Goal: Task Accomplishment & Management: Manage account settings

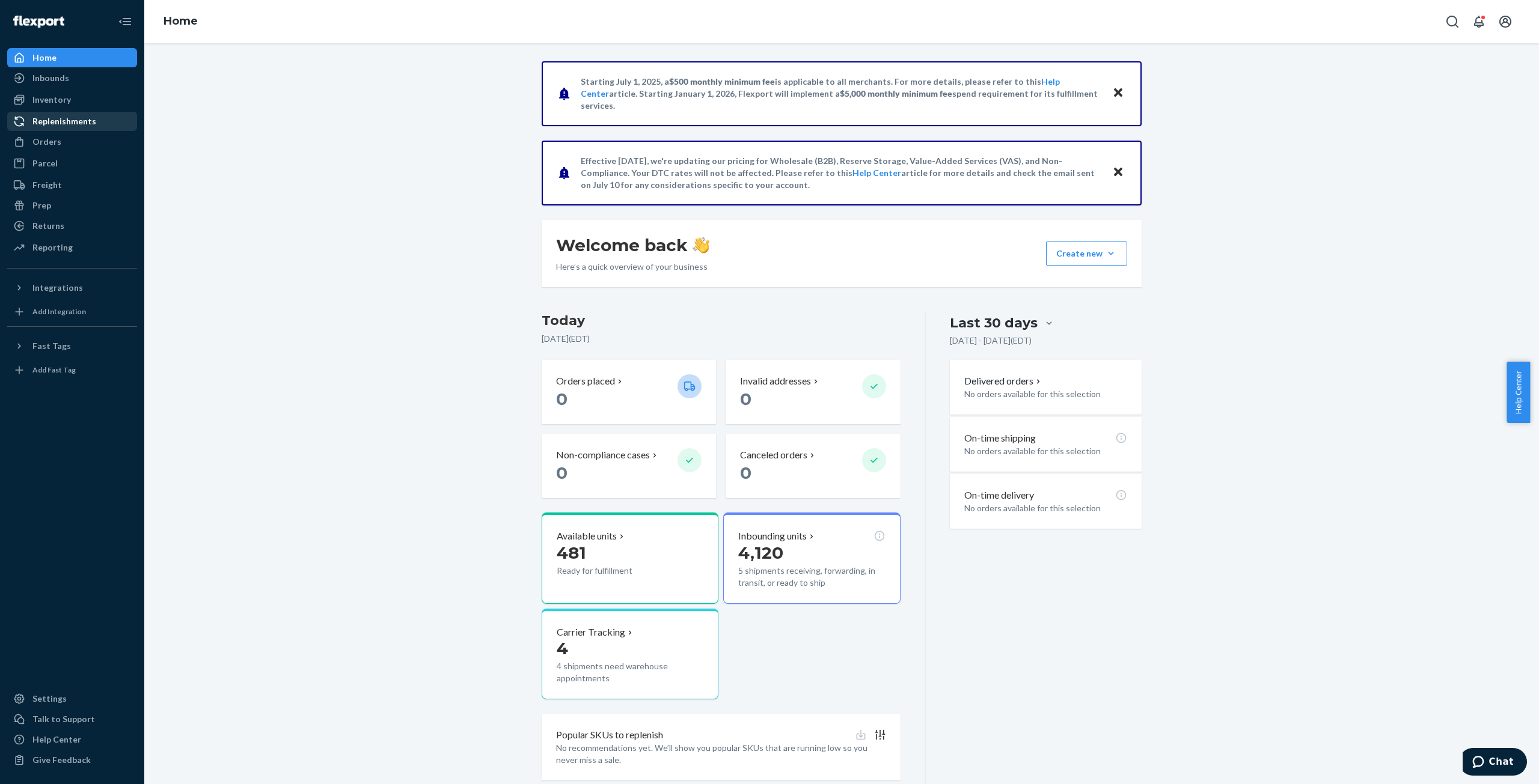
click at [47, 129] on div "Replenishments" at bounding box center [71, 121] width 127 height 17
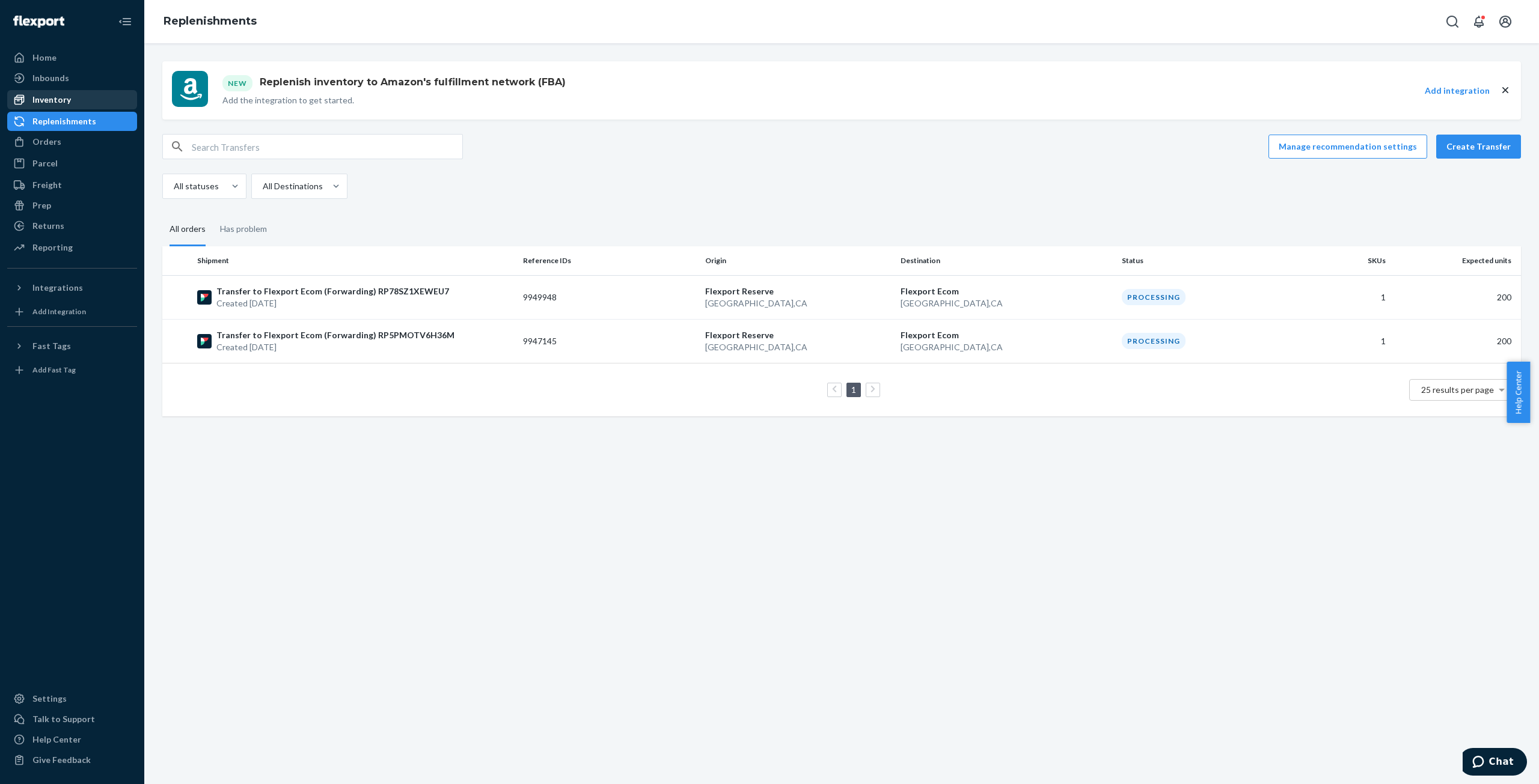
click at [35, 101] on div "Inventory" at bounding box center [51, 99] width 39 height 12
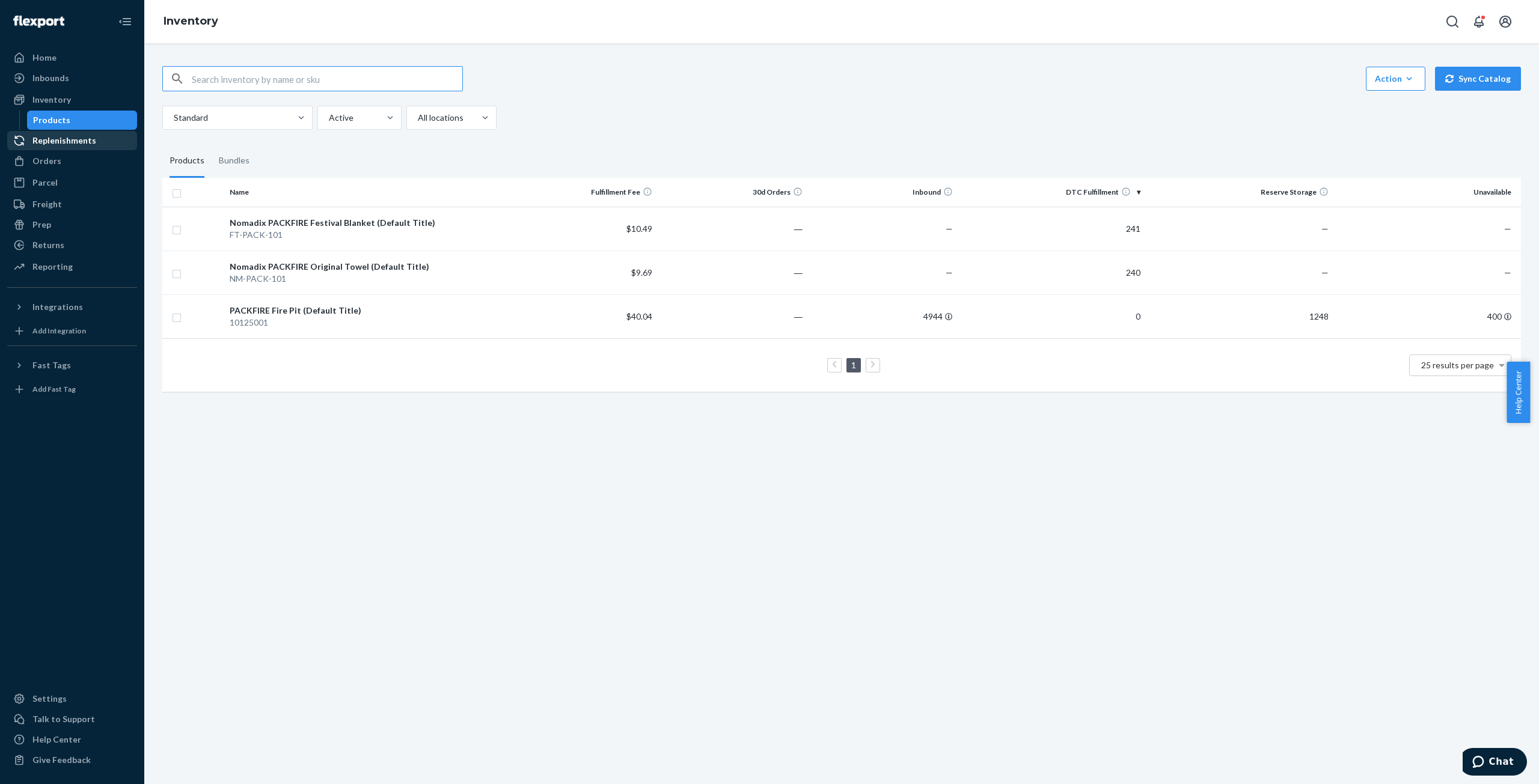
click at [49, 145] on div "Replenishments" at bounding box center [64, 140] width 64 height 12
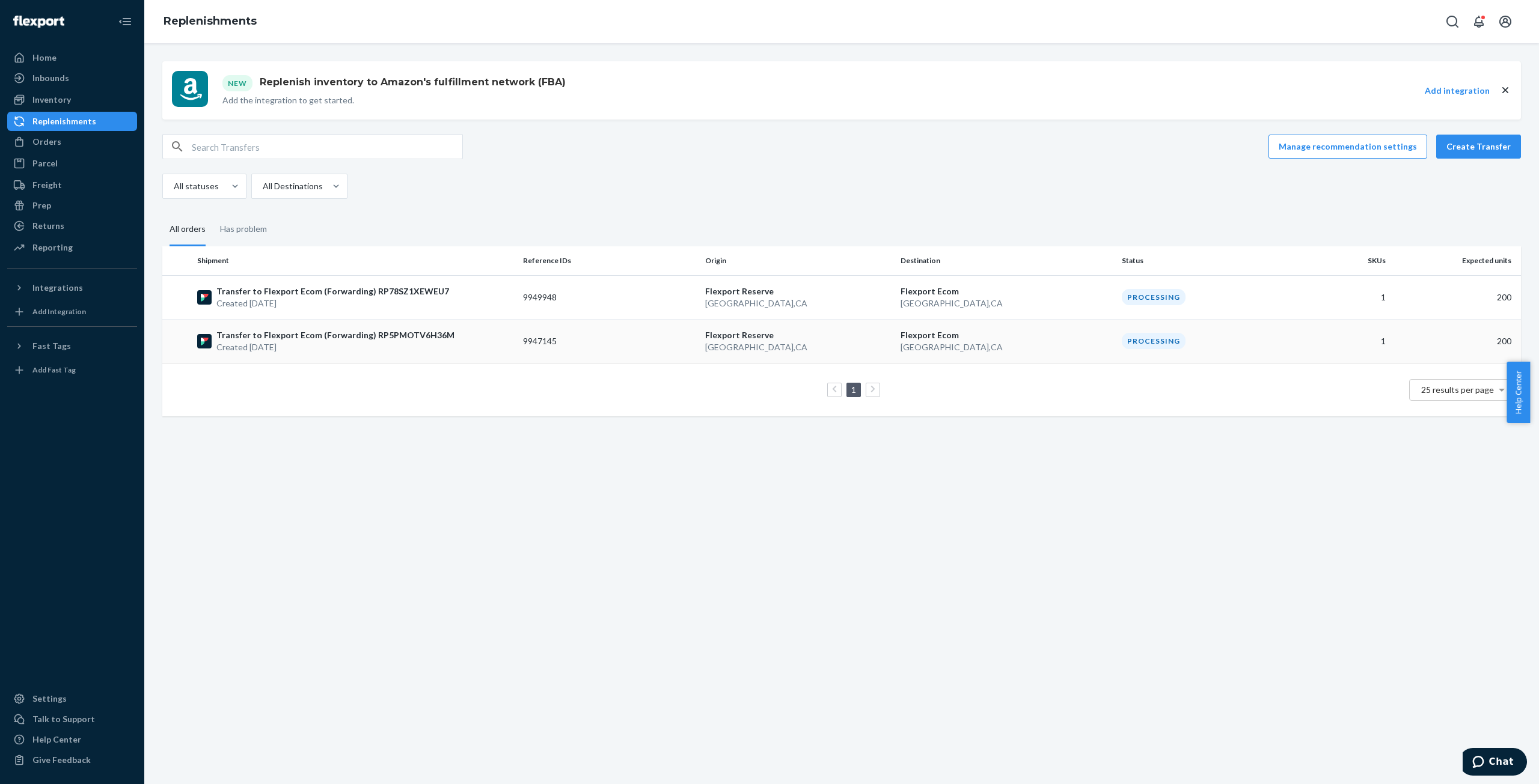
click at [258, 341] on p "Created [DATE]" at bounding box center [335, 347] width 238 height 12
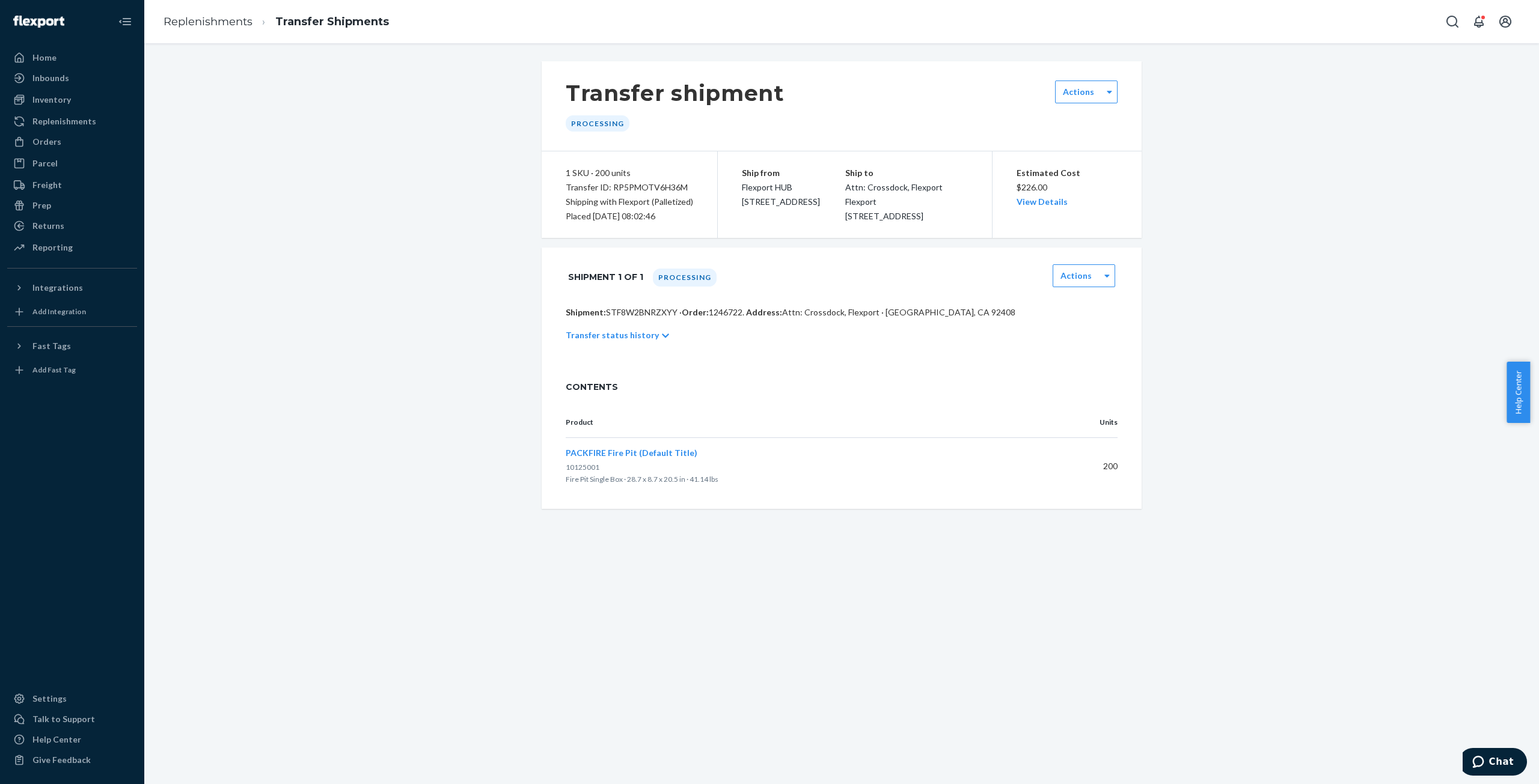
click at [662, 340] on icon at bounding box center [665, 336] width 7 height 8
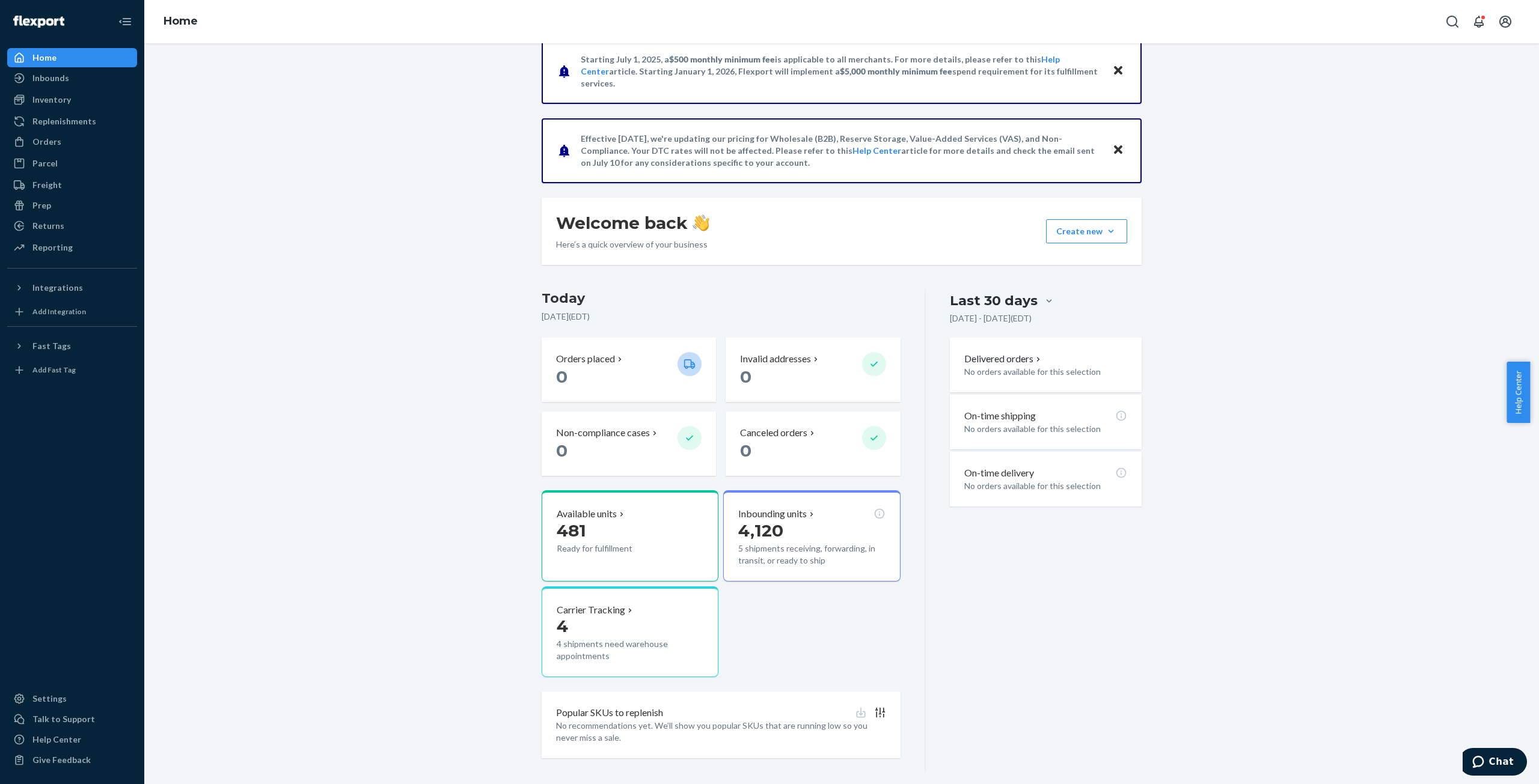
scroll to position [35, 0]
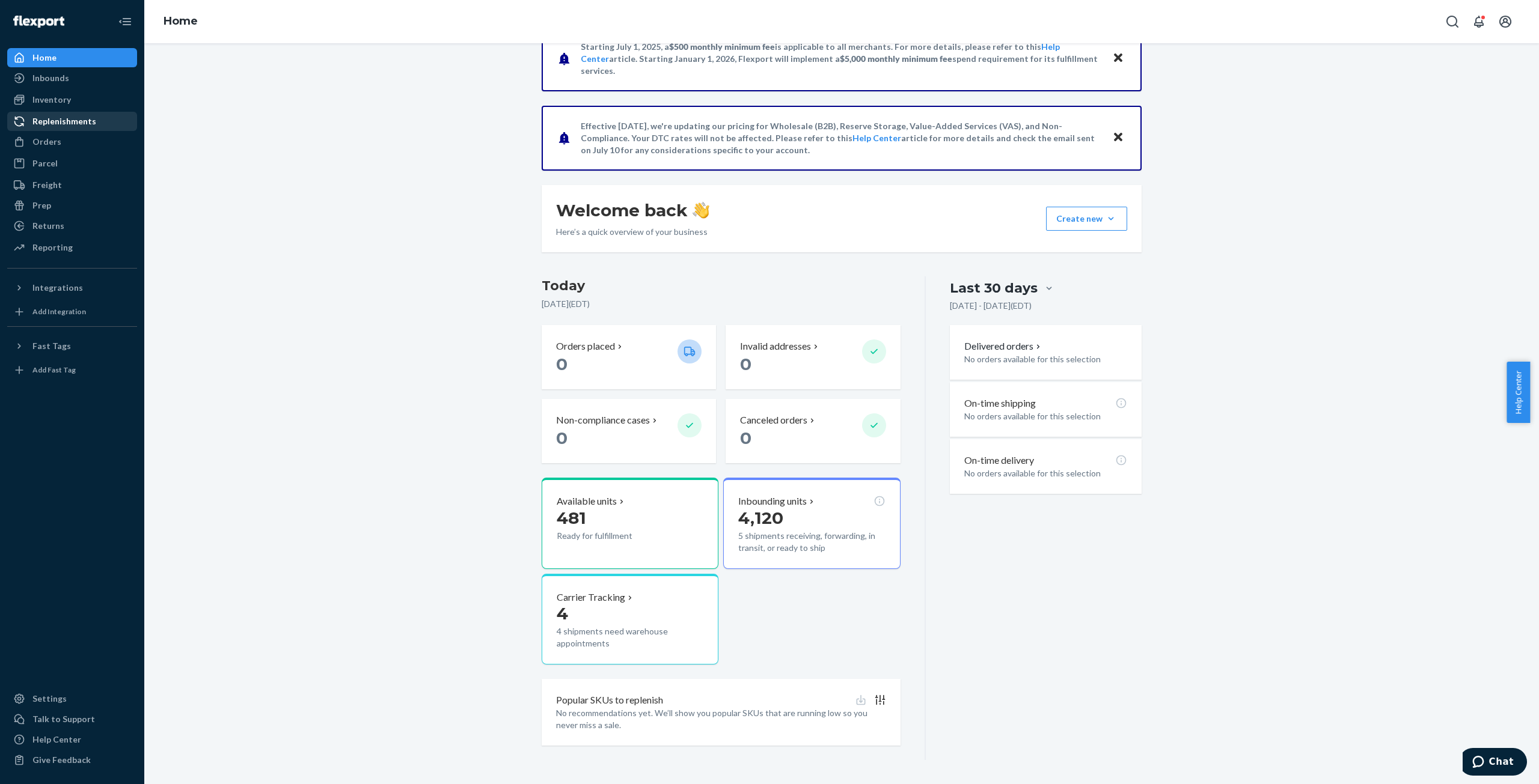
click at [50, 120] on div "Replenishments" at bounding box center [64, 121] width 64 height 12
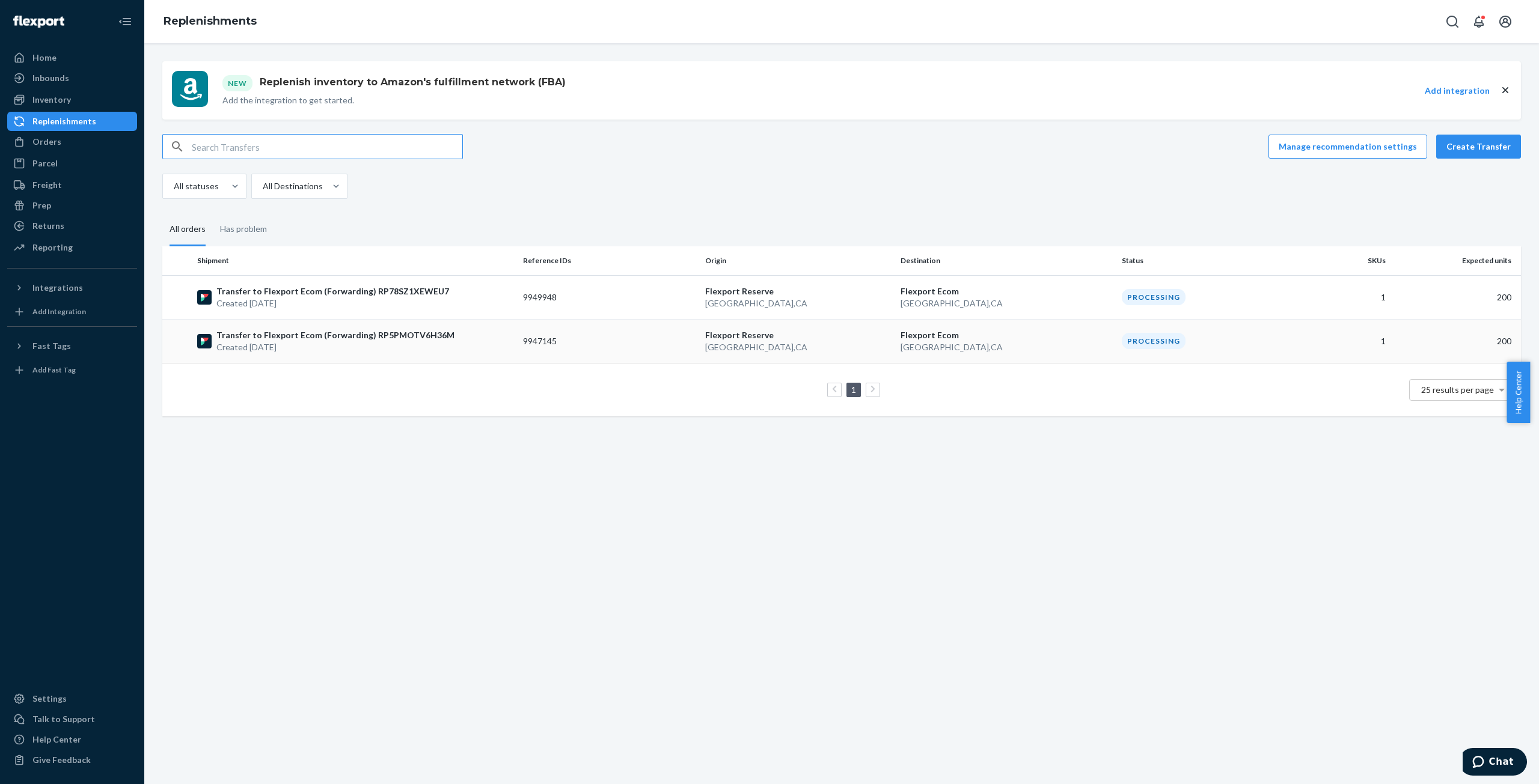
click at [278, 333] on p "Transfer to Flexport Ecom (Forwarding) RP5PMOTV6H36M" at bounding box center [335, 335] width 238 height 12
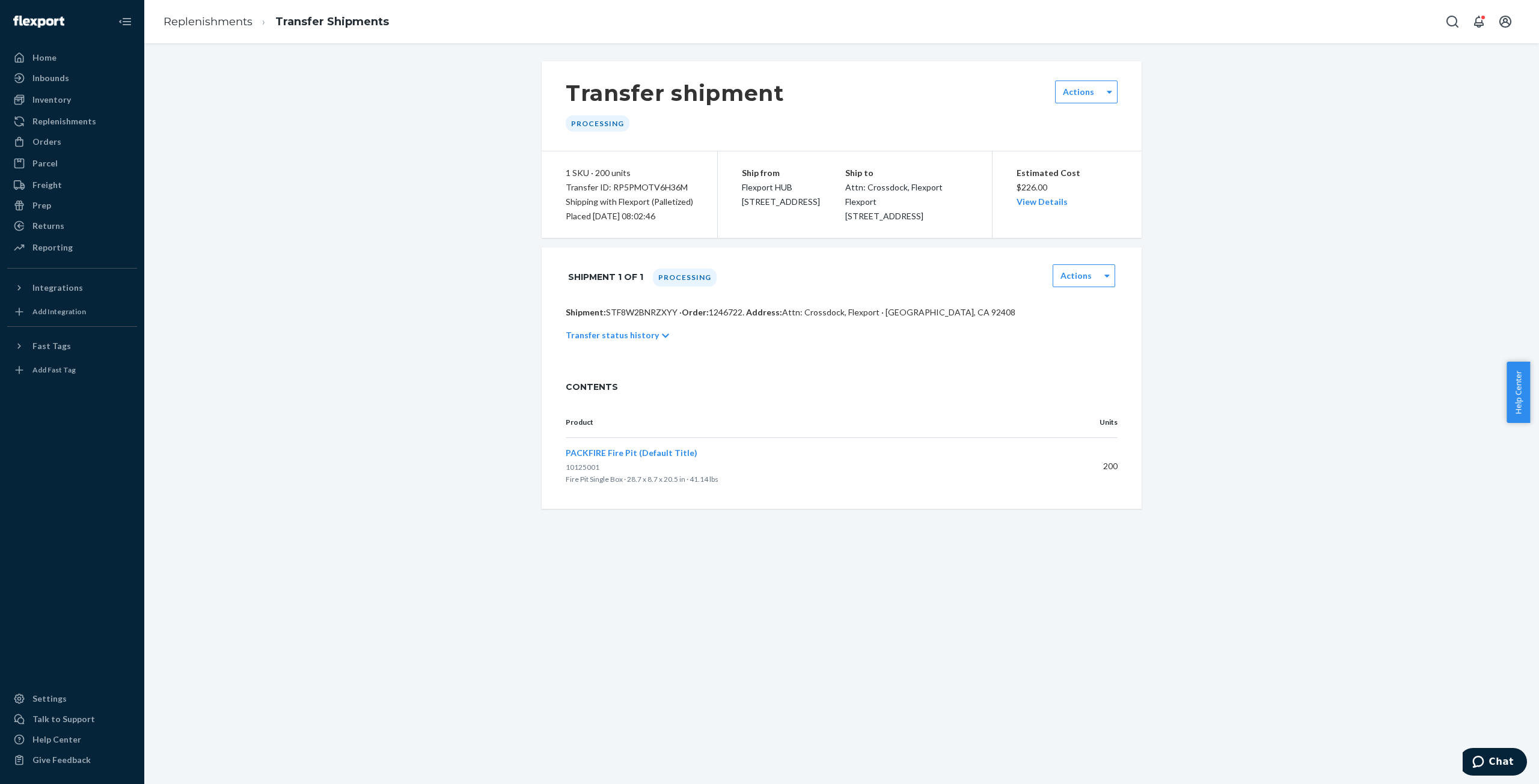
click at [662, 338] on icon at bounding box center [665, 336] width 7 height 4
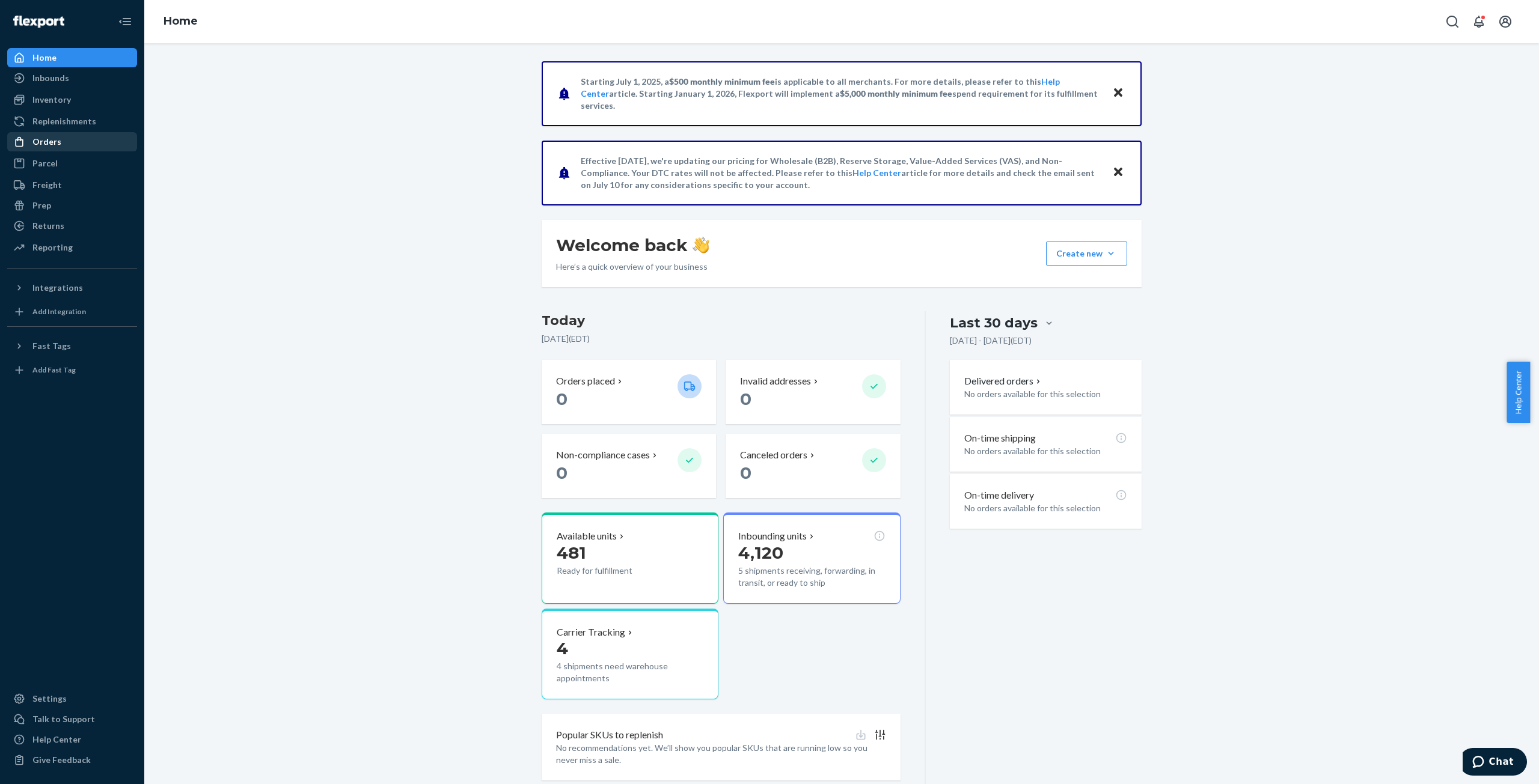
click at [62, 139] on div "Orders" at bounding box center [71, 142] width 127 height 17
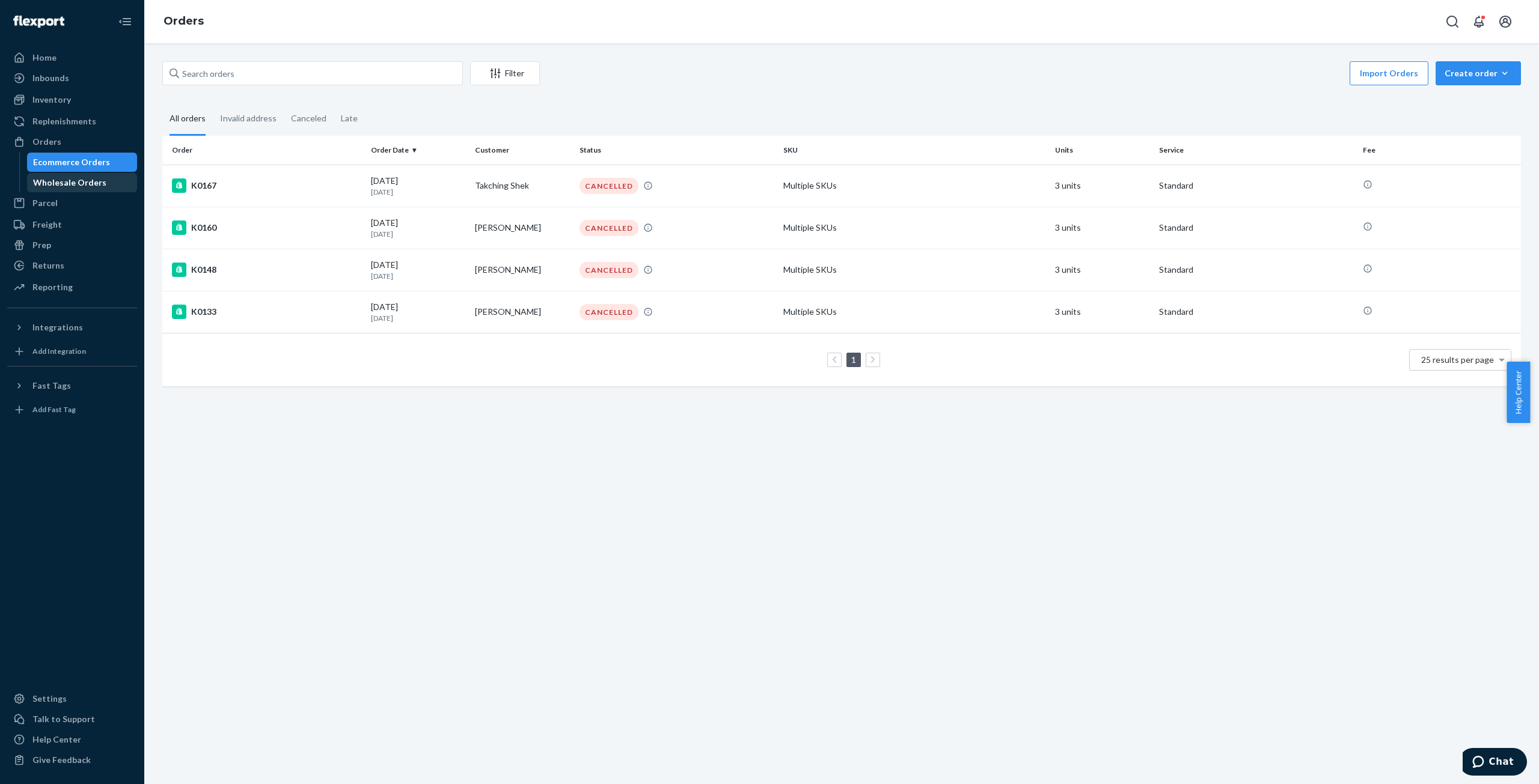
click at [51, 180] on div "Wholesale Orders" at bounding box center [70, 182] width 73 height 12
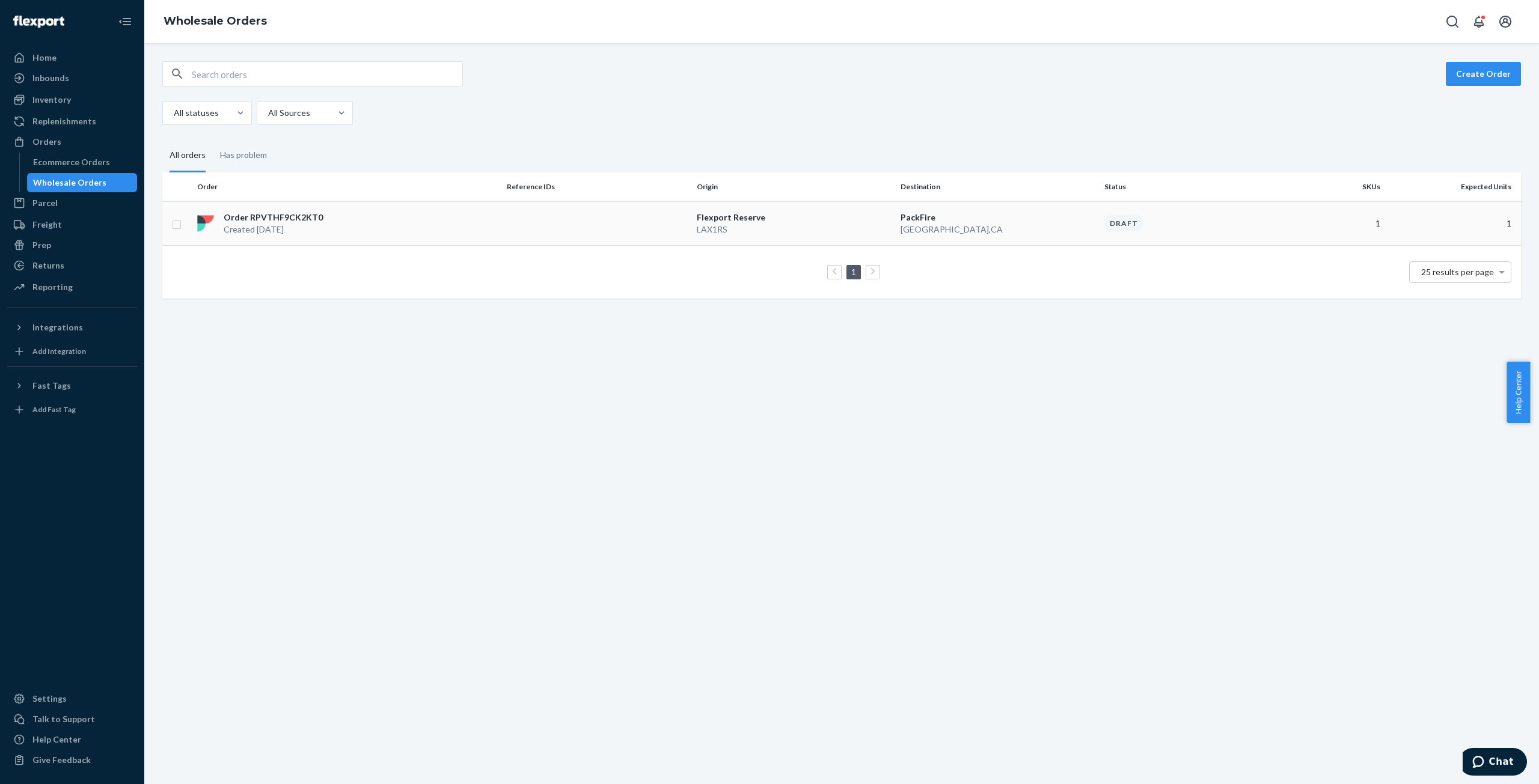
click at [256, 217] on p "Order RPVTHF9CK2KT0" at bounding box center [273, 217] width 99 height 12
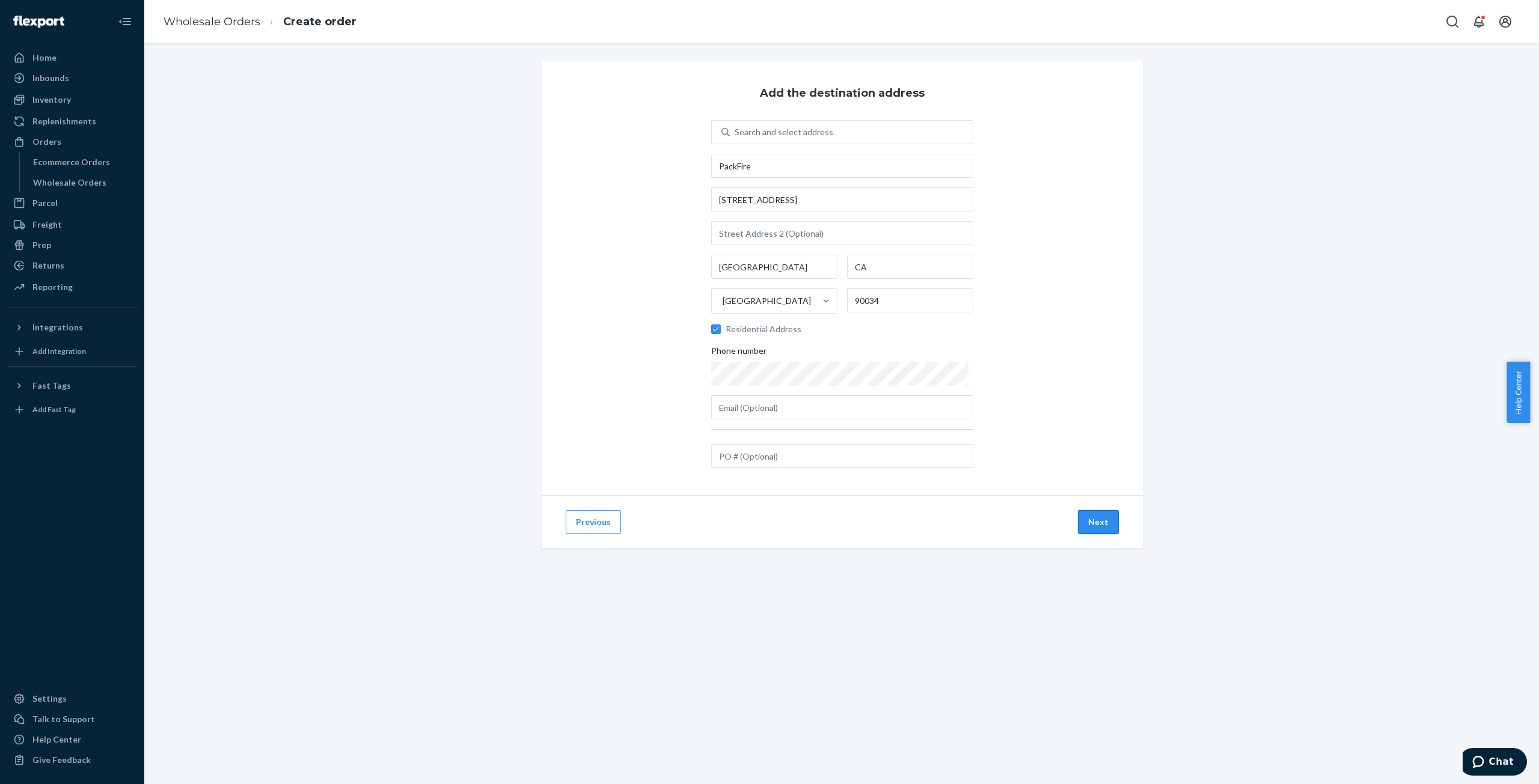
click at [1091, 528] on button "Next" at bounding box center [1098, 522] width 41 height 24
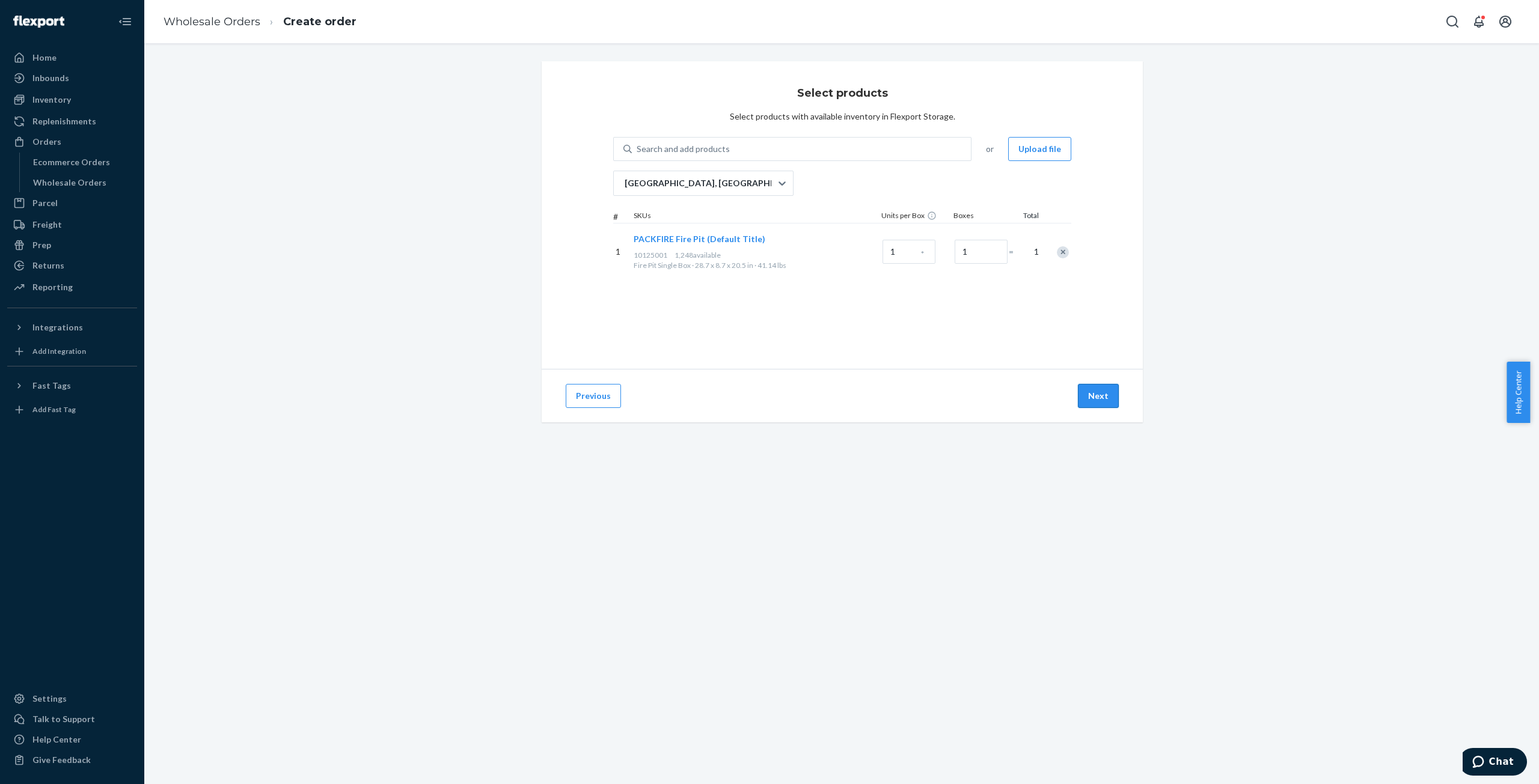
click at [1085, 403] on button "Next" at bounding box center [1098, 396] width 41 height 24
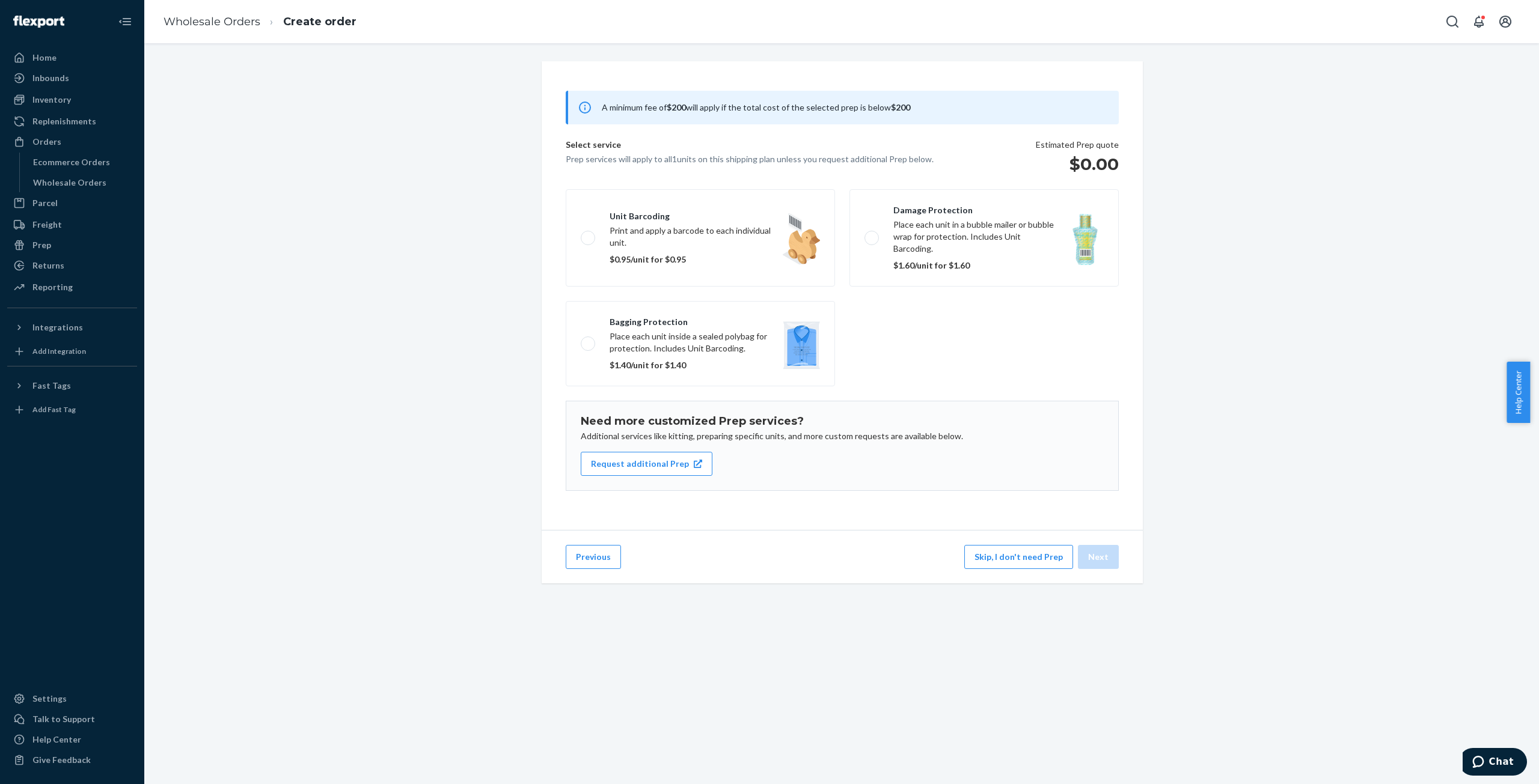
scroll to position [78, 0]
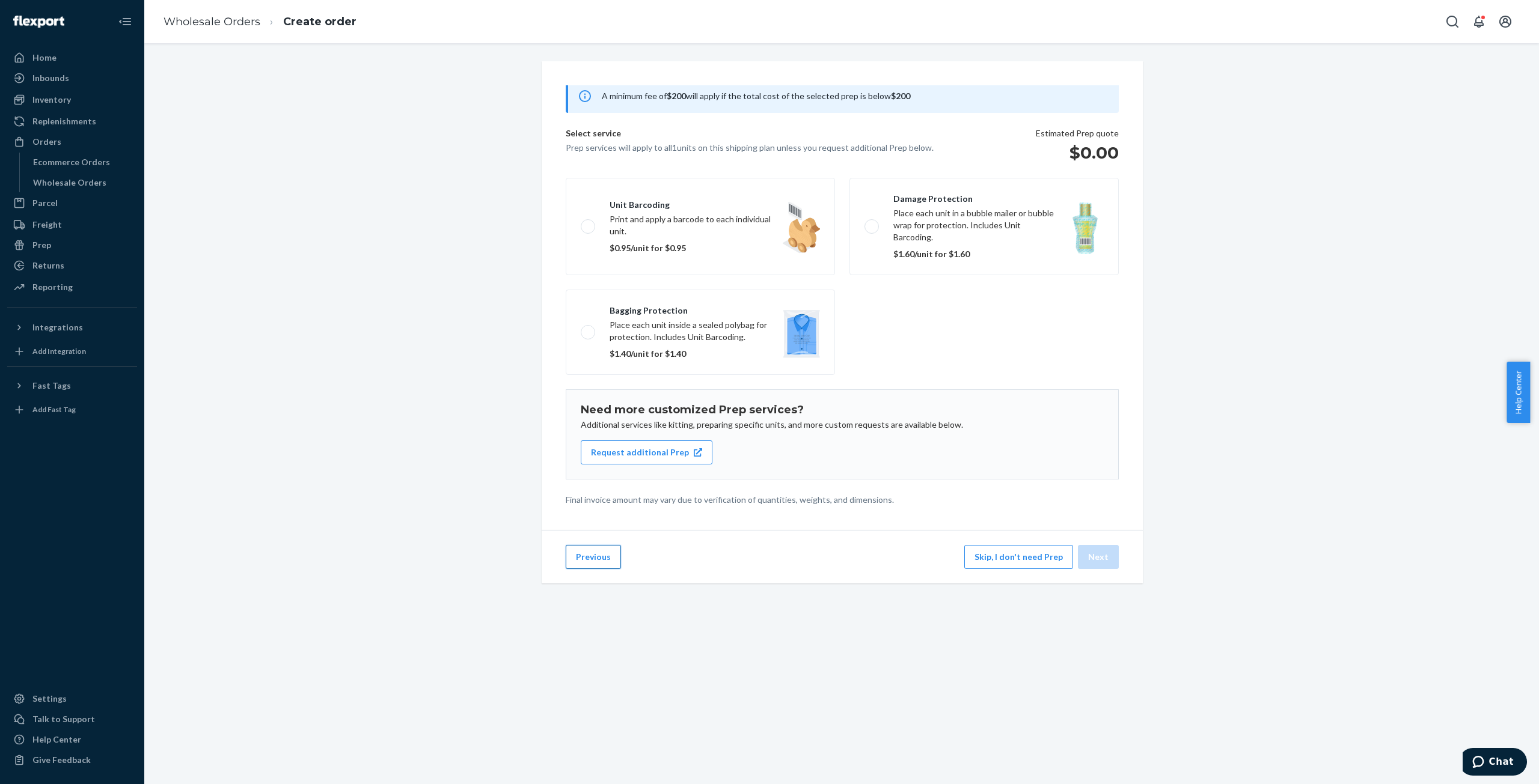
click at [591, 568] on button "Previous" at bounding box center [593, 557] width 55 height 24
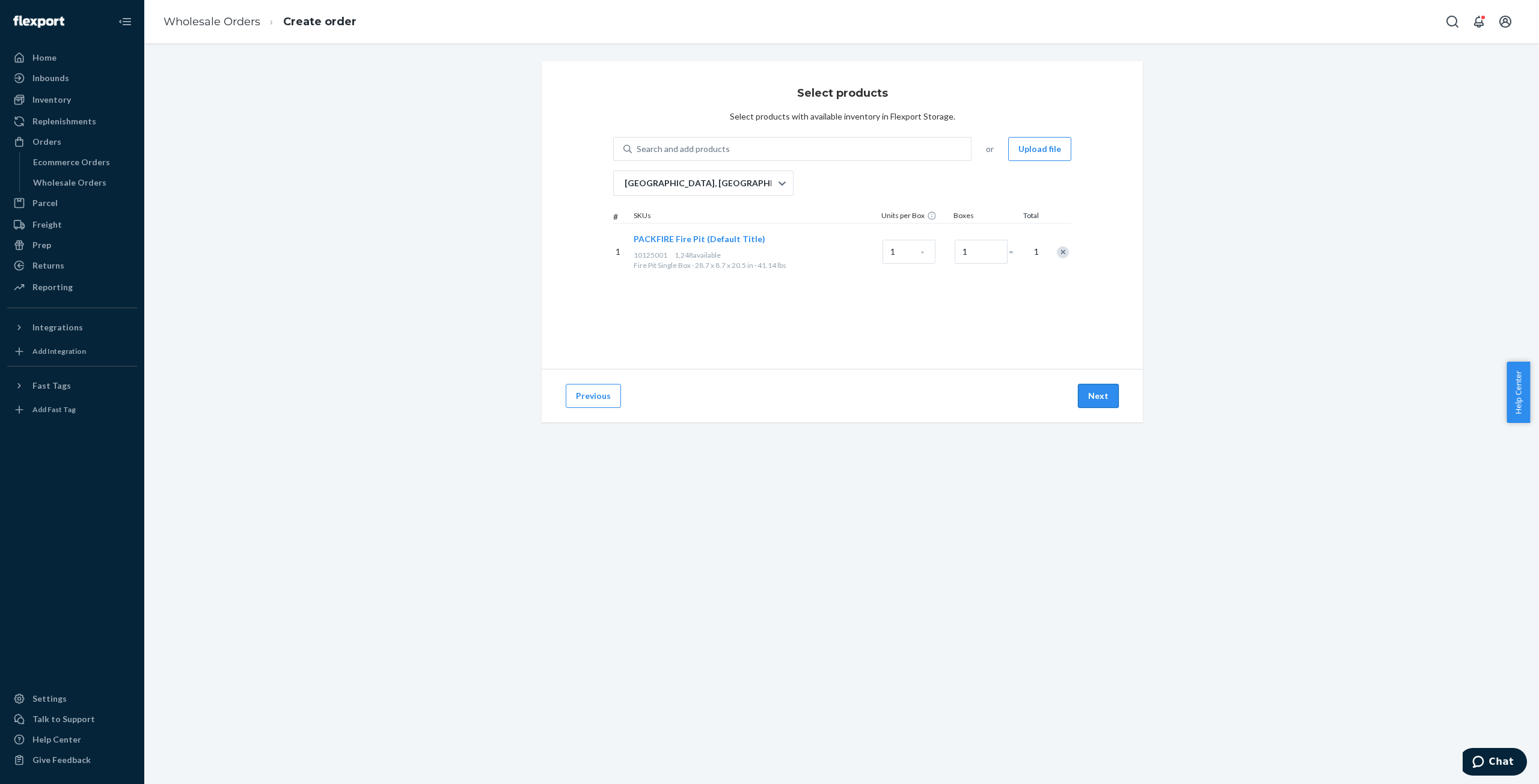
click at [1091, 396] on button "Next" at bounding box center [1098, 396] width 41 height 24
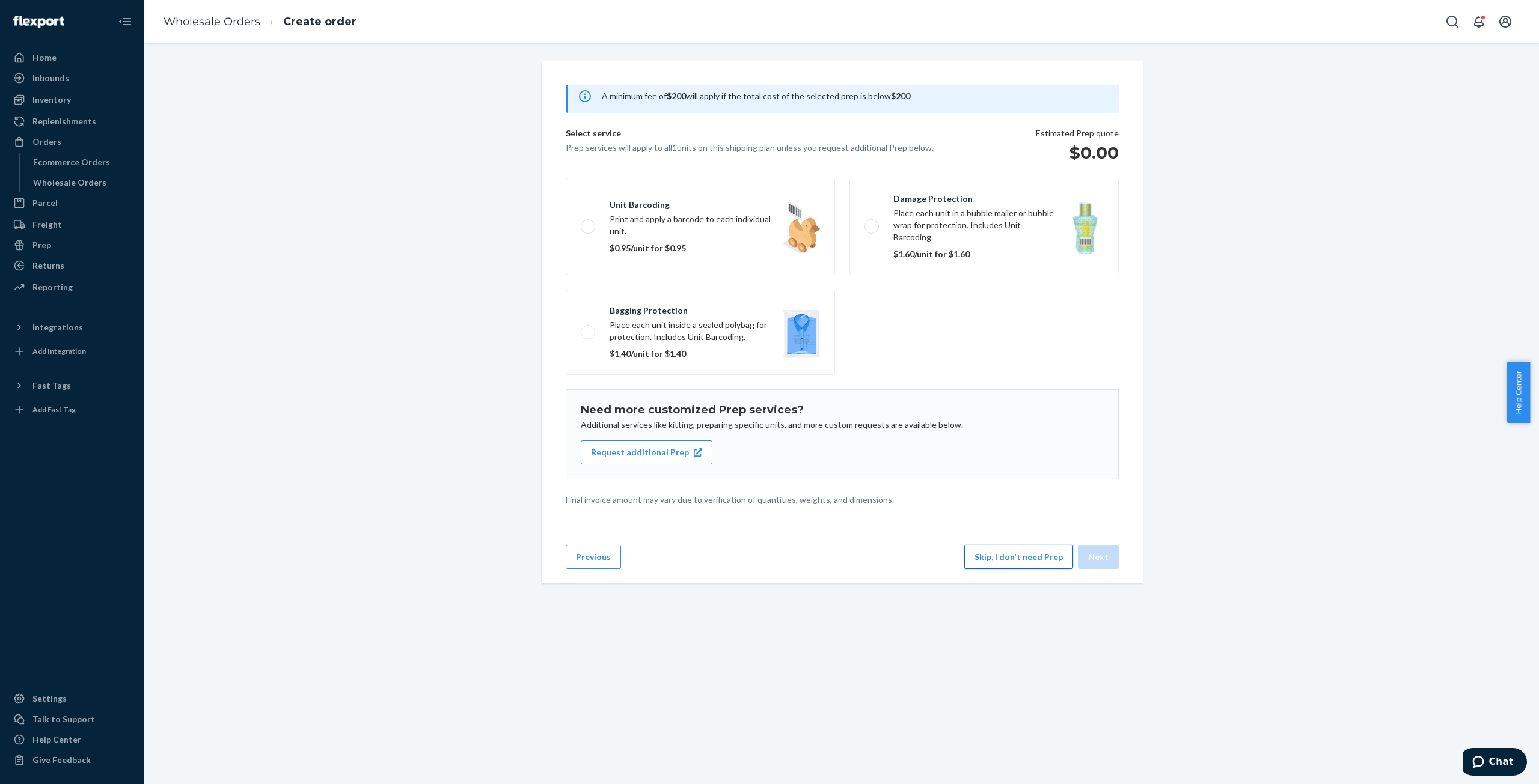
click at [1018, 565] on button "Skip, I don't need Prep" at bounding box center [1018, 557] width 109 height 24
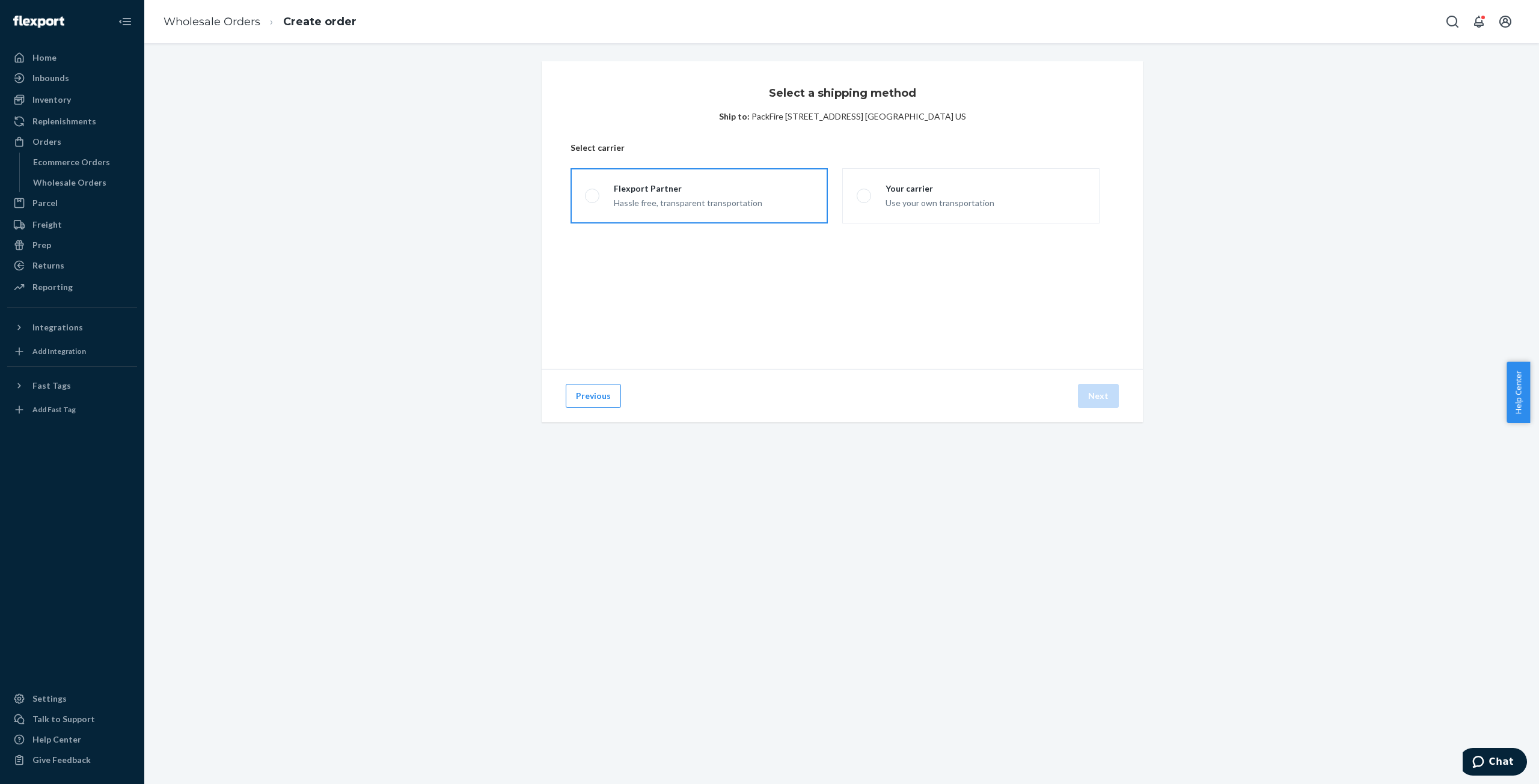
click at [641, 205] on div "Hassle free, transparent transportation" at bounding box center [688, 202] width 149 height 15
click at [593, 200] on input "Flexport Partner Hassle free, transparent transportation" at bounding box center [589, 196] width 8 height 8
radio input "true"
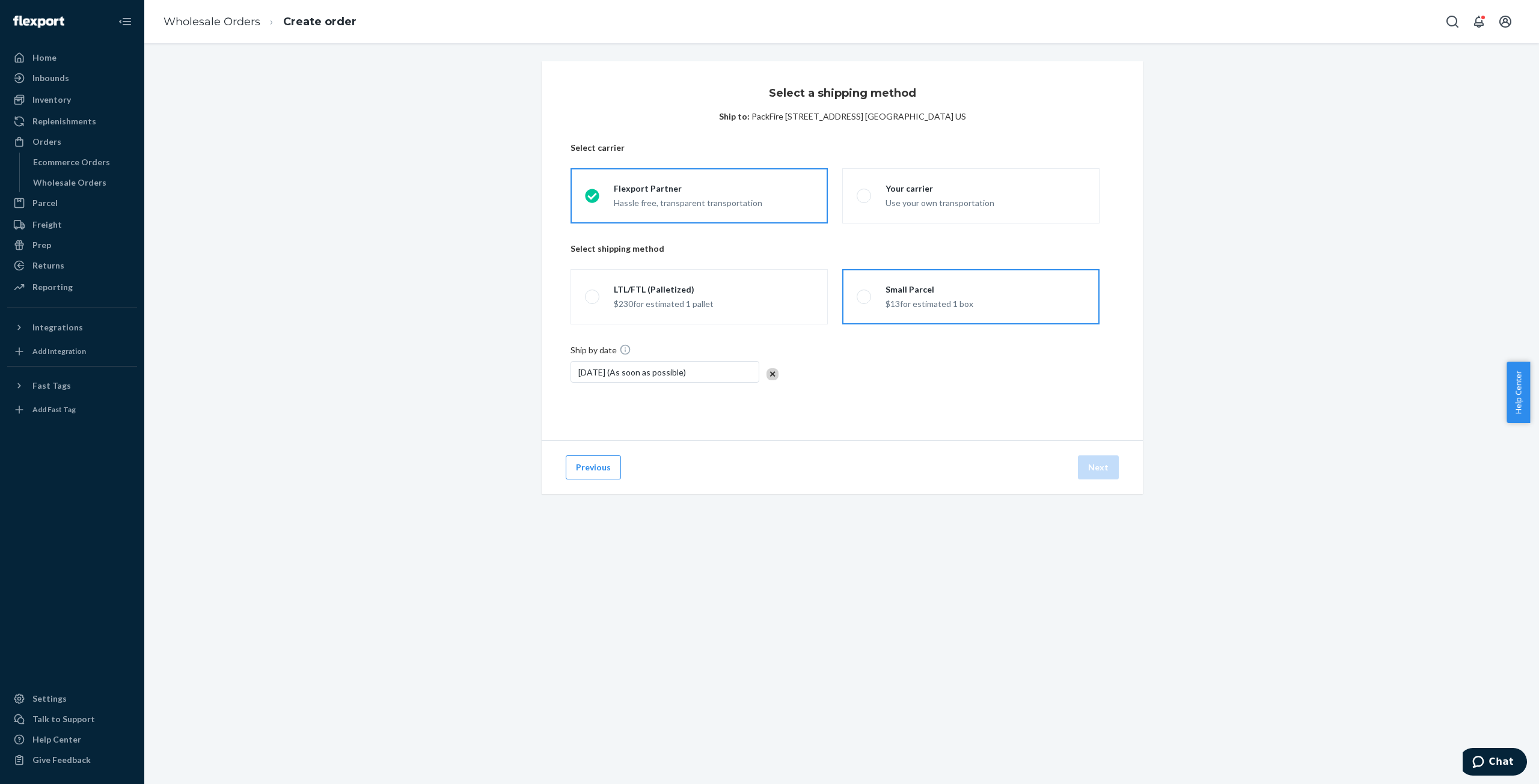
click at [894, 307] on div "$13 for estimated 1 box" at bounding box center [929, 303] width 88 height 15
click at [864, 301] on input "Small Parcel $13 for estimated 1 box" at bounding box center [860, 297] width 8 height 8
radio input "true"
click at [580, 470] on button "Previous" at bounding box center [593, 467] width 55 height 24
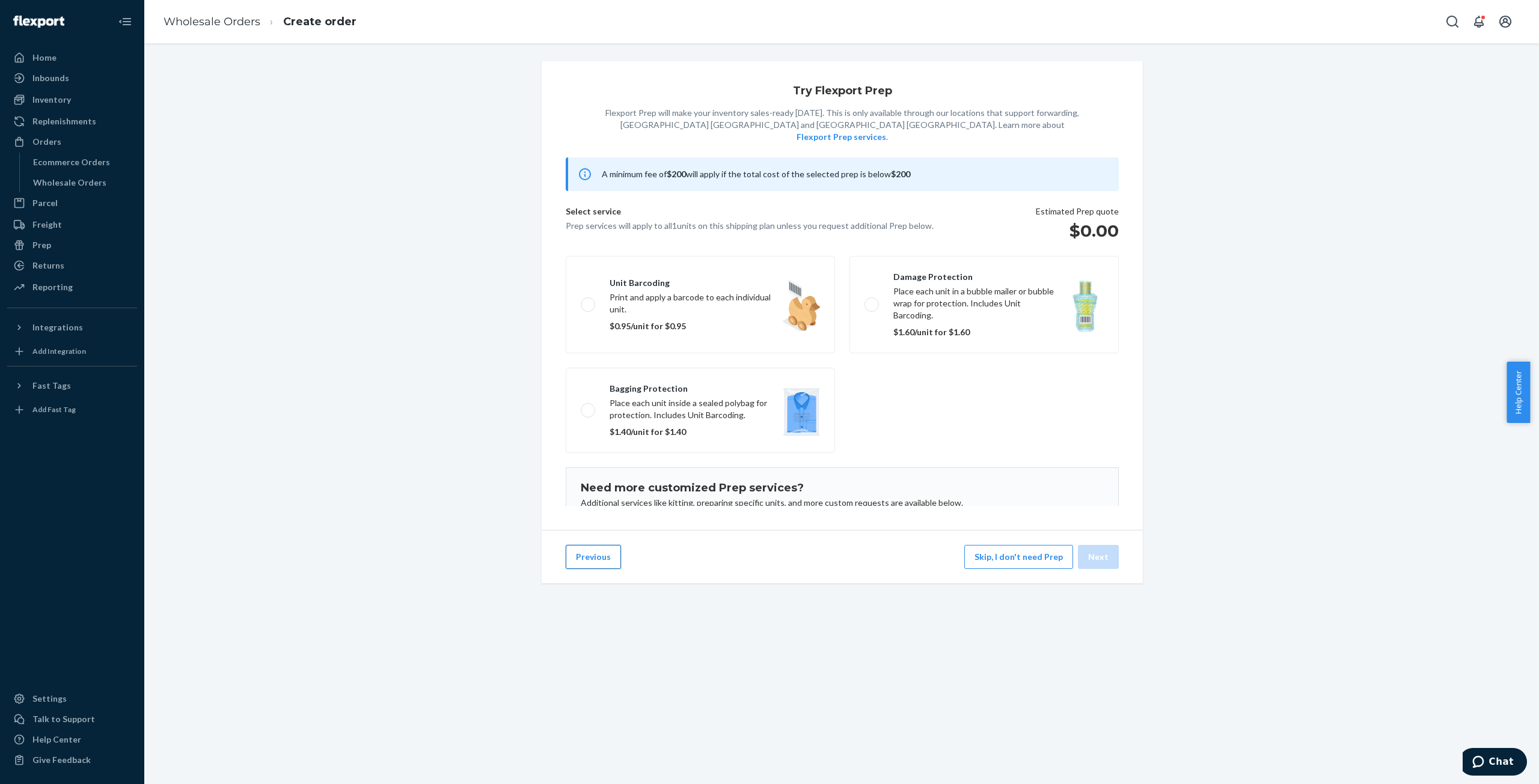
click at [588, 567] on button "Previous" at bounding box center [593, 557] width 55 height 24
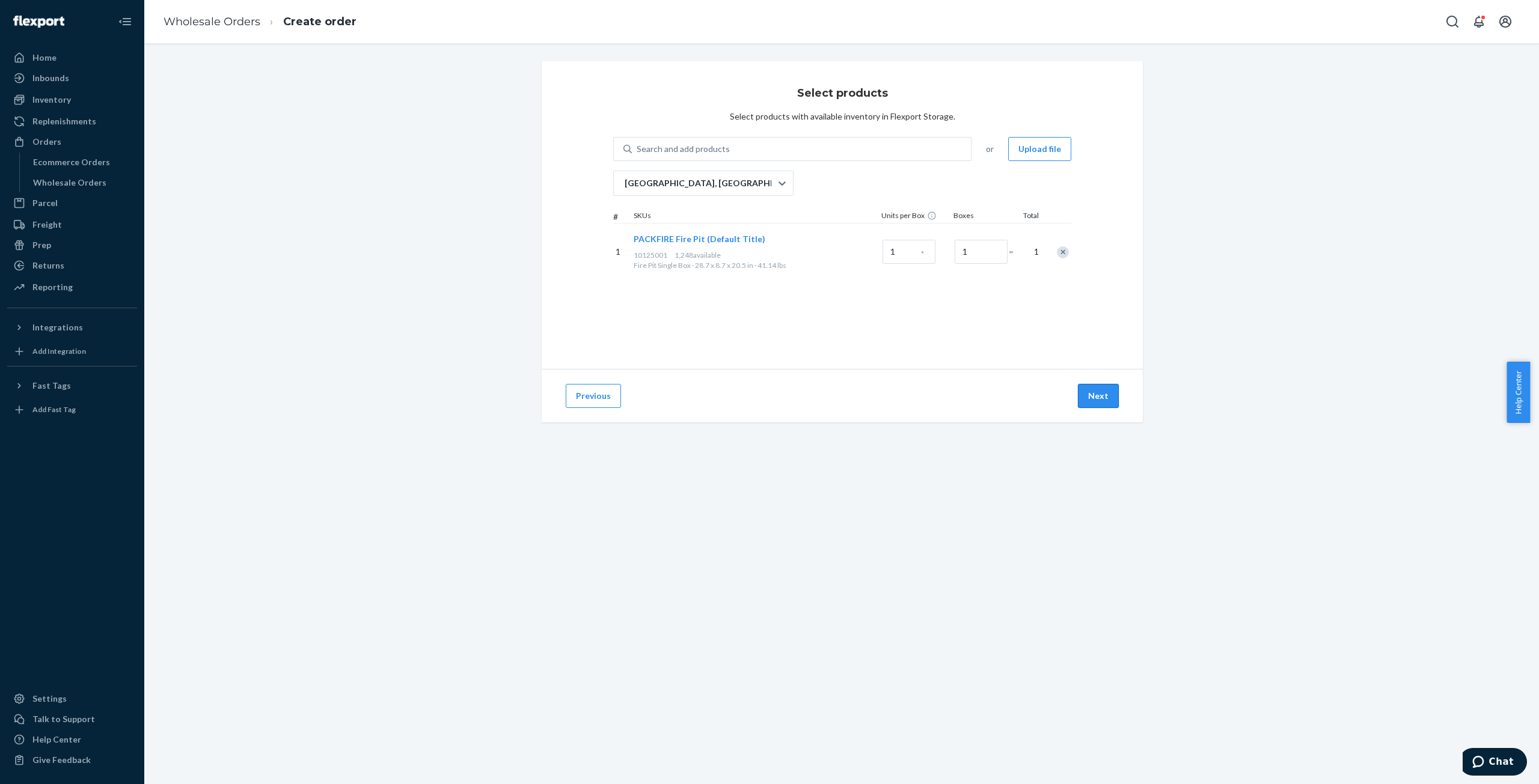
click at [1101, 401] on button "Next" at bounding box center [1098, 396] width 41 height 24
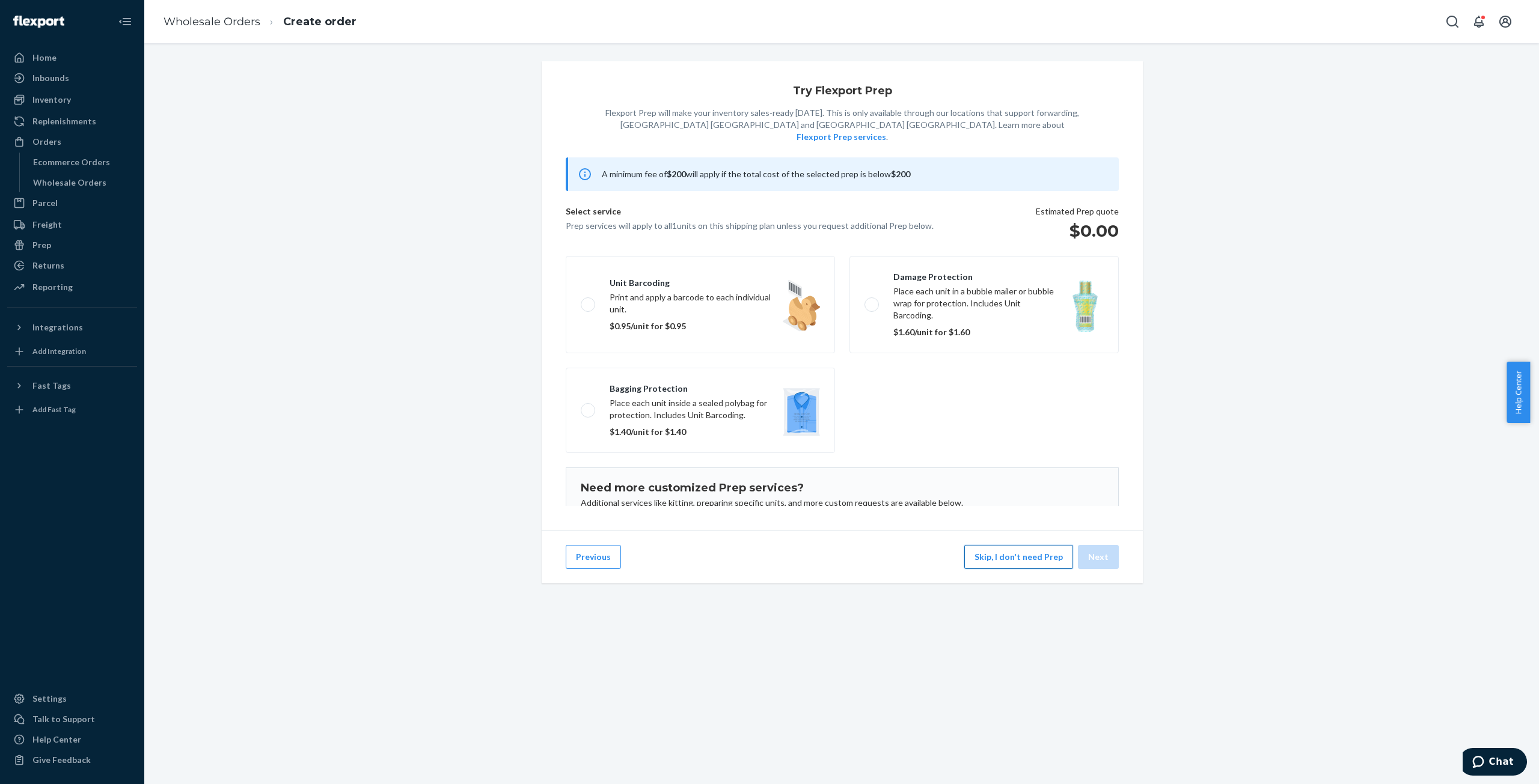
click at [1036, 565] on button "Skip, I don't need Prep" at bounding box center [1018, 557] width 109 height 24
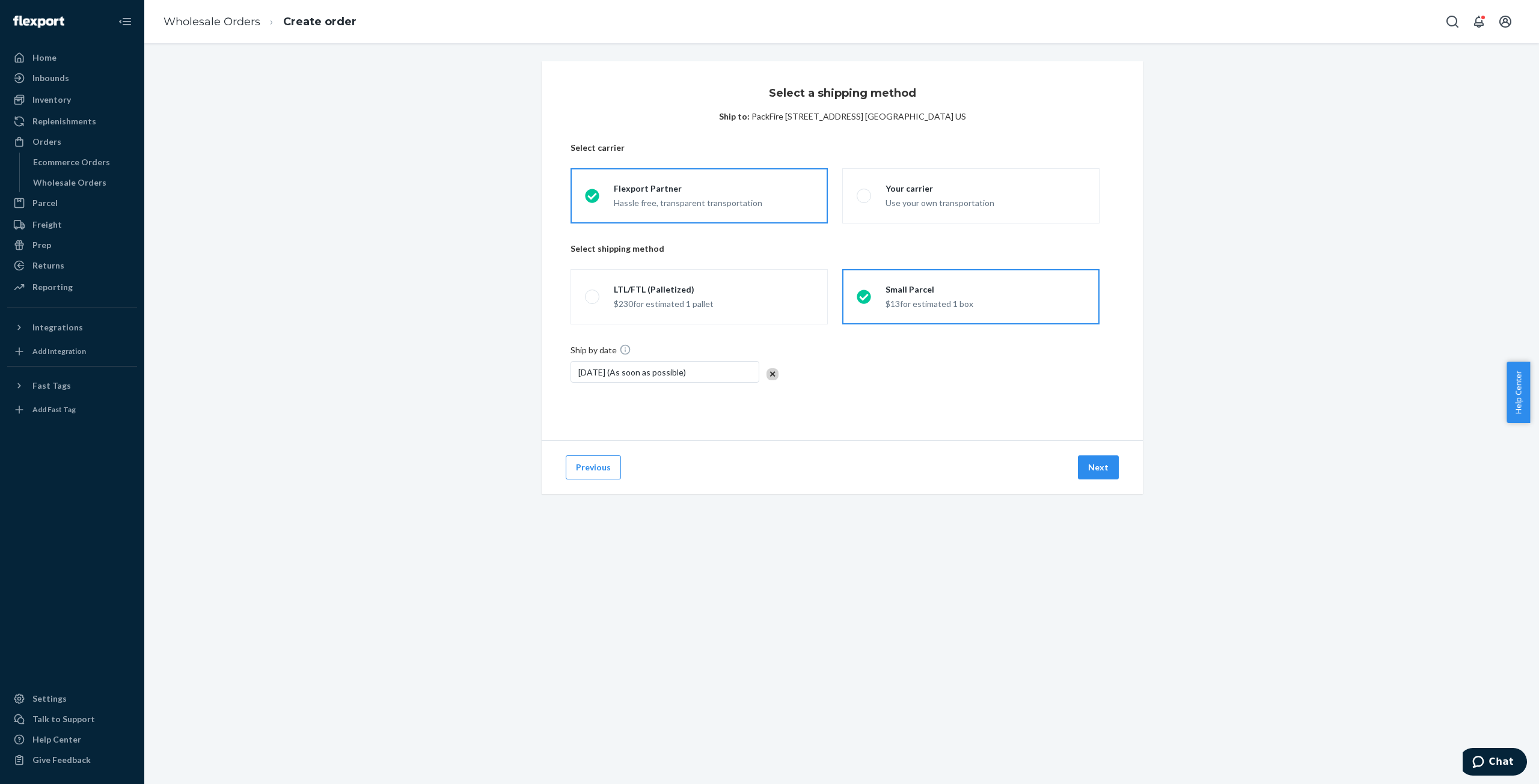
click at [861, 295] on icon at bounding box center [863, 297] width 14 height 14
click at [861, 295] on input "Small Parcel $13 for estimated 1 box" at bounding box center [860, 297] width 8 height 8
click at [691, 199] on div "Hassle free, transparent transportation" at bounding box center [688, 202] width 149 height 15
click at [593, 199] on input "Flexport Partner Hassle free, transparent transportation" at bounding box center [589, 196] width 8 height 8
click at [861, 298] on icon at bounding box center [863, 297] width 15 height 15
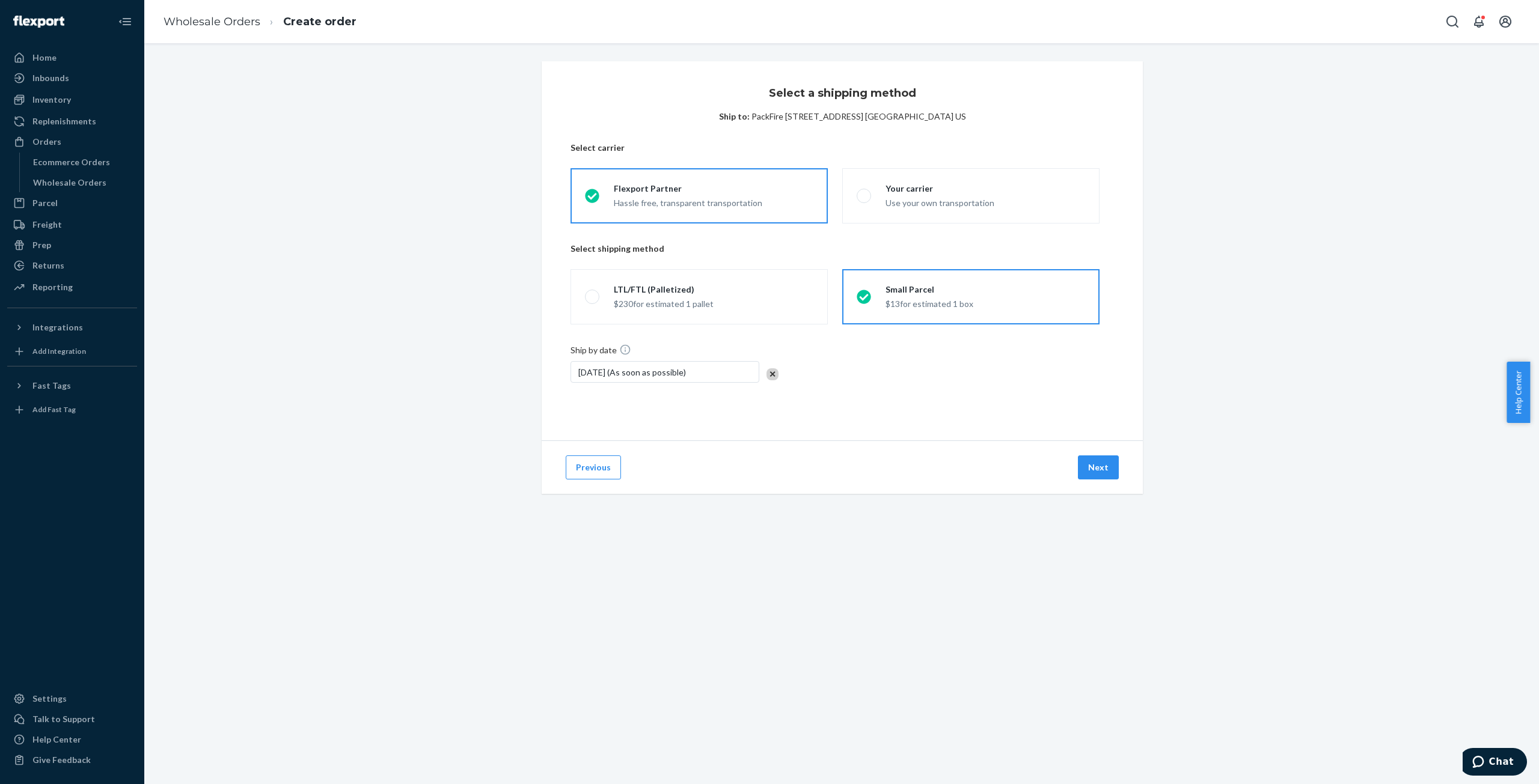
click at [861, 298] on input "Small Parcel $13 for estimated 1 box" at bounding box center [860, 297] width 8 height 8
click at [861, 298] on icon at bounding box center [863, 297] width 15 height 15
click at [861, 298] on input "Small Parcel $13 for estimated 1 box" at bounding box center [860, 297] width 8 height 8
click at [712, 291] on label "LTL/FTL (Palletized) $230 for estimated 1 pallet" at bounding box center [699, 297] width 257 height 55
click at [593, 293] on input "LTL/FTL (Palletized) $230 for estimated 1 pallet" at bounding box center [589, 297] width 8 height 8
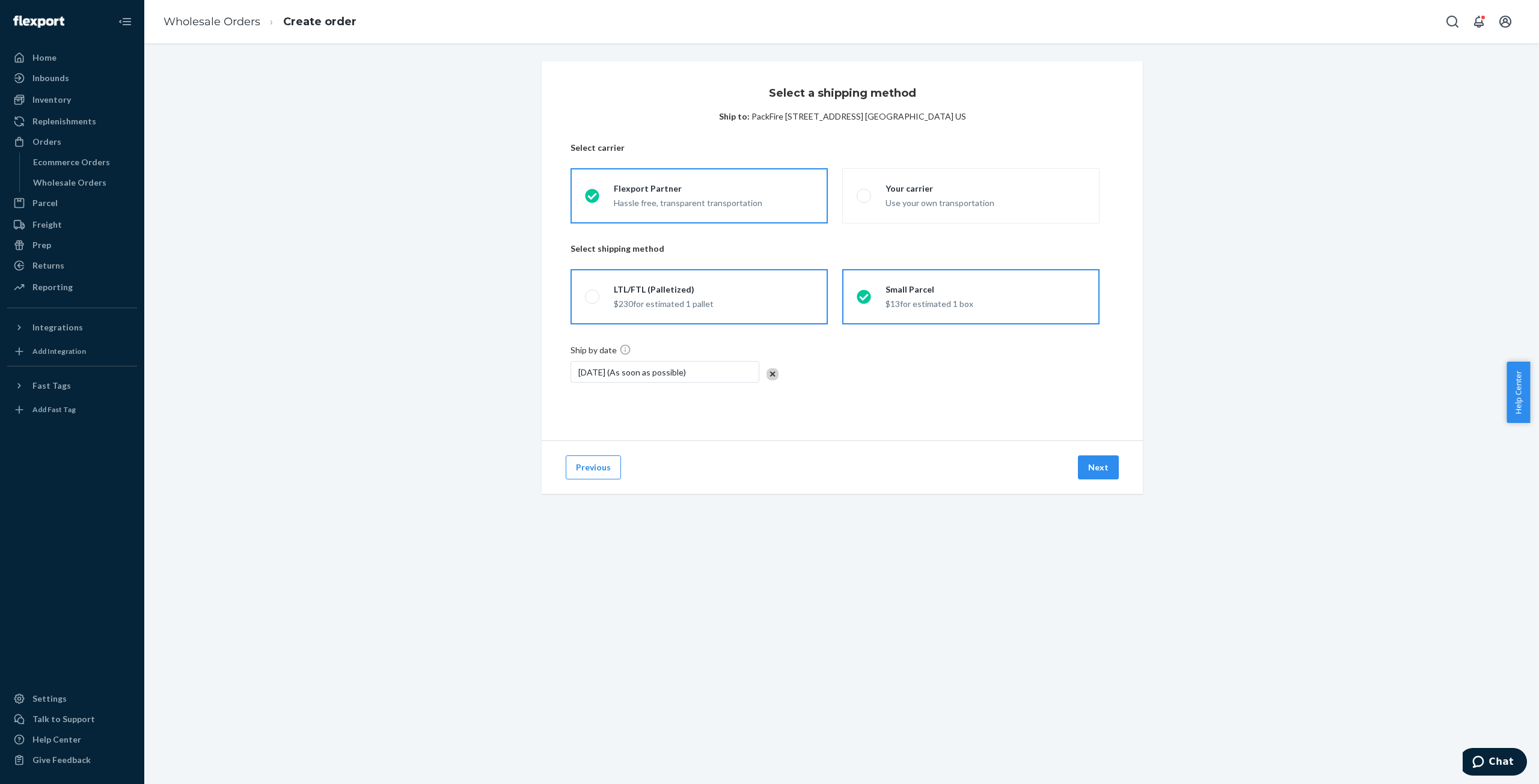
radio input "true"
click at [862, 294] on span at bounding box center [863, 297] width 15 height 15
click at [862, 294] on input "Small Parcel $13 for estimated 1 box" at bounding box center [860, 297] width 8 height 8
radio input "true"
radio input "false"
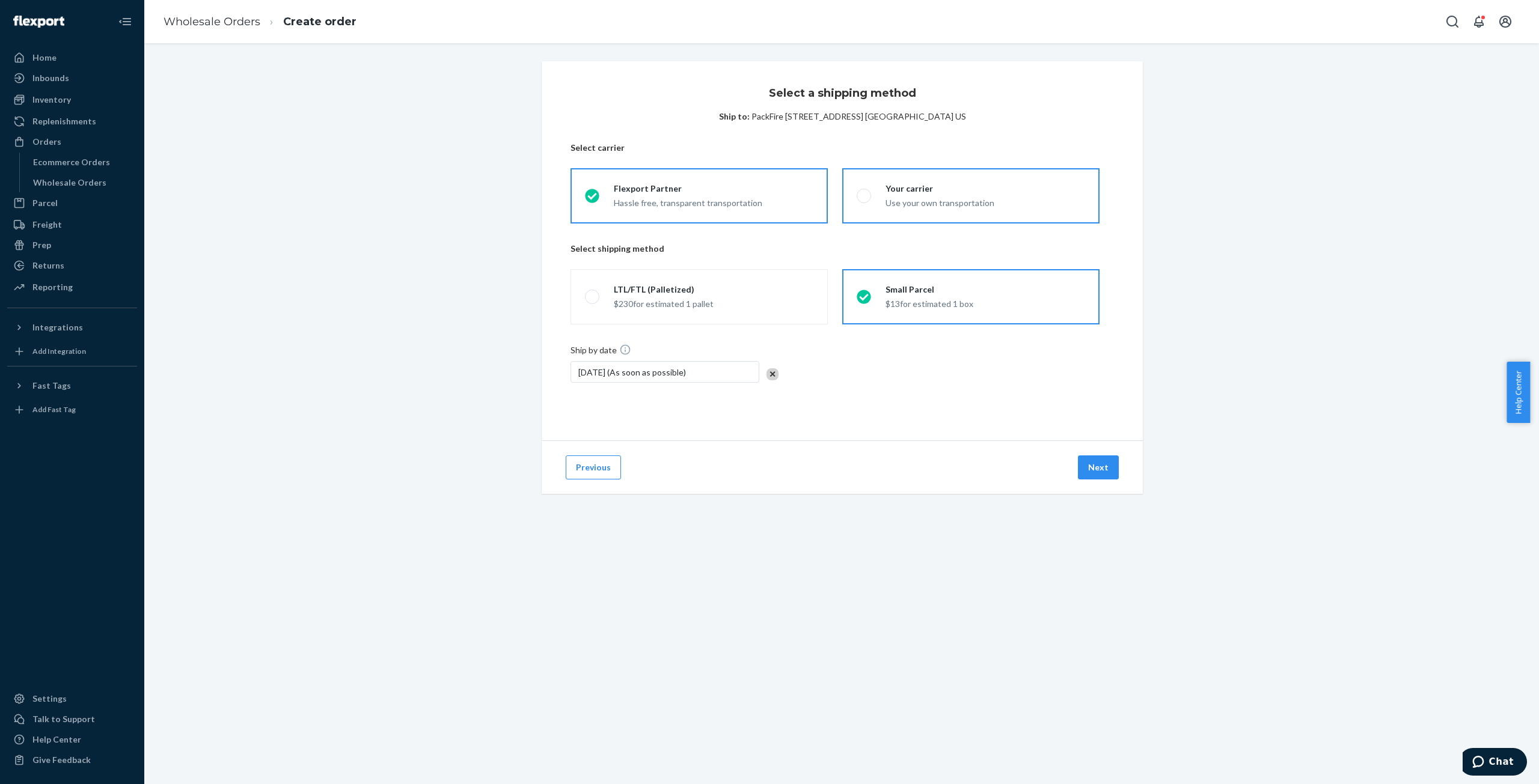
click at [879, 200] on div "Your carrier Use your own transportation" at bounding box center [932, 196] width 123 height 27
click at [864, 200] on input "Your carrier Use your own transportation" at bounding box center [860, 196] width 8 height 8
radio input "true"
radio input "false"
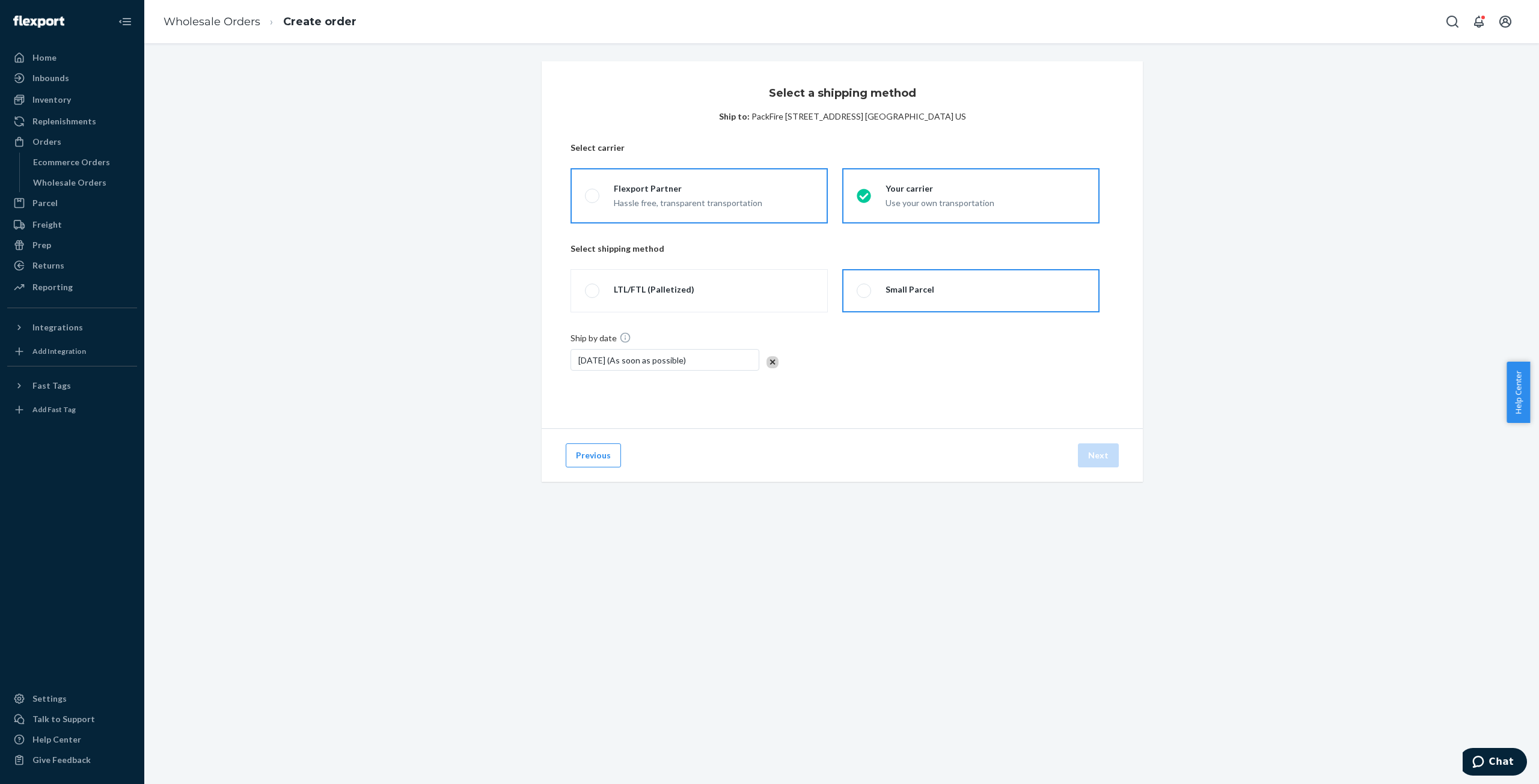
click at [711, 180] on label "Flexport Partner Hassle free, transparent transportation" at bounding box center [699, 195] width 257 height 55
click at [593, 192] on input "Flexport Partner Hassle free, transparent transportation" at bounding box center [589, 196] width 8 height 8
radio input "true"
radio input "false"
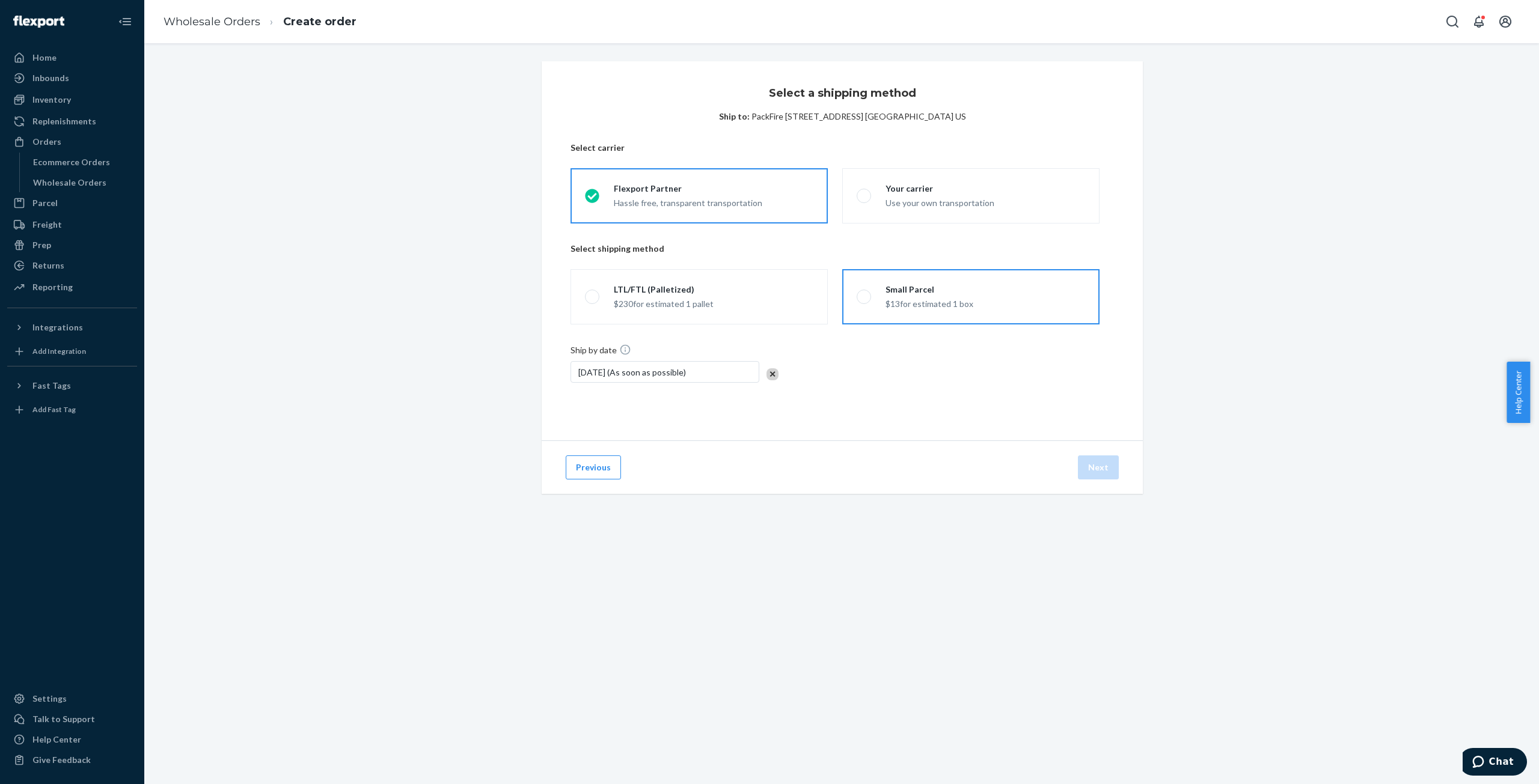
click at [711, 180] on label "Flexport Partner Hassle free, transparent transportation" at bounding box center [699, 195] width 257 height 55
click at [593, 192] on input "Flexport Partner Hassle free, transparent transportation" at bounding box center [589, 196] width 8 height 8
click at [602, 470] on button "Previous" at bounding box center [593, 467] width 55 height 24
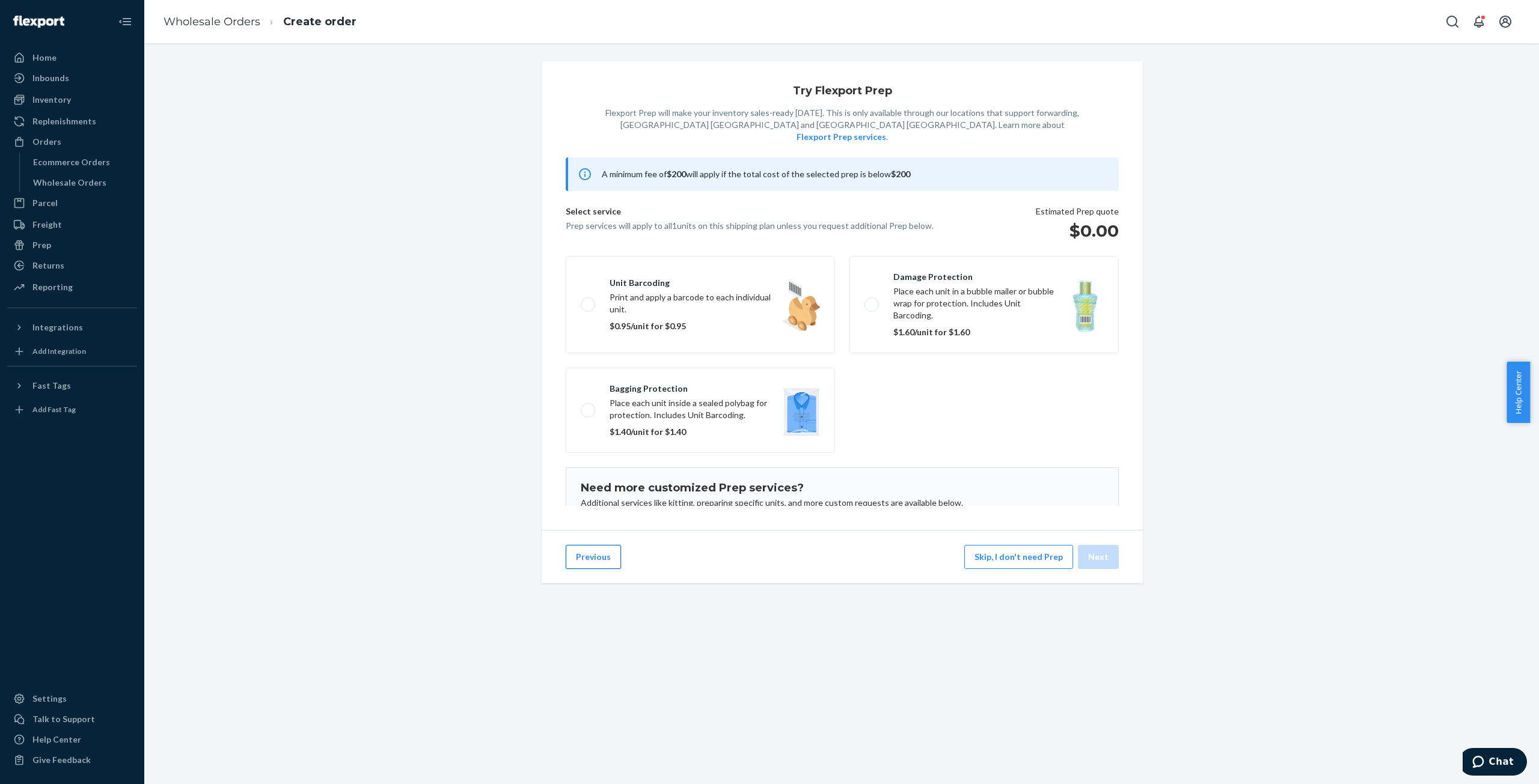
click at [591, 565] on button "Previous" at bounding box center [593, 557] width 55 height 24
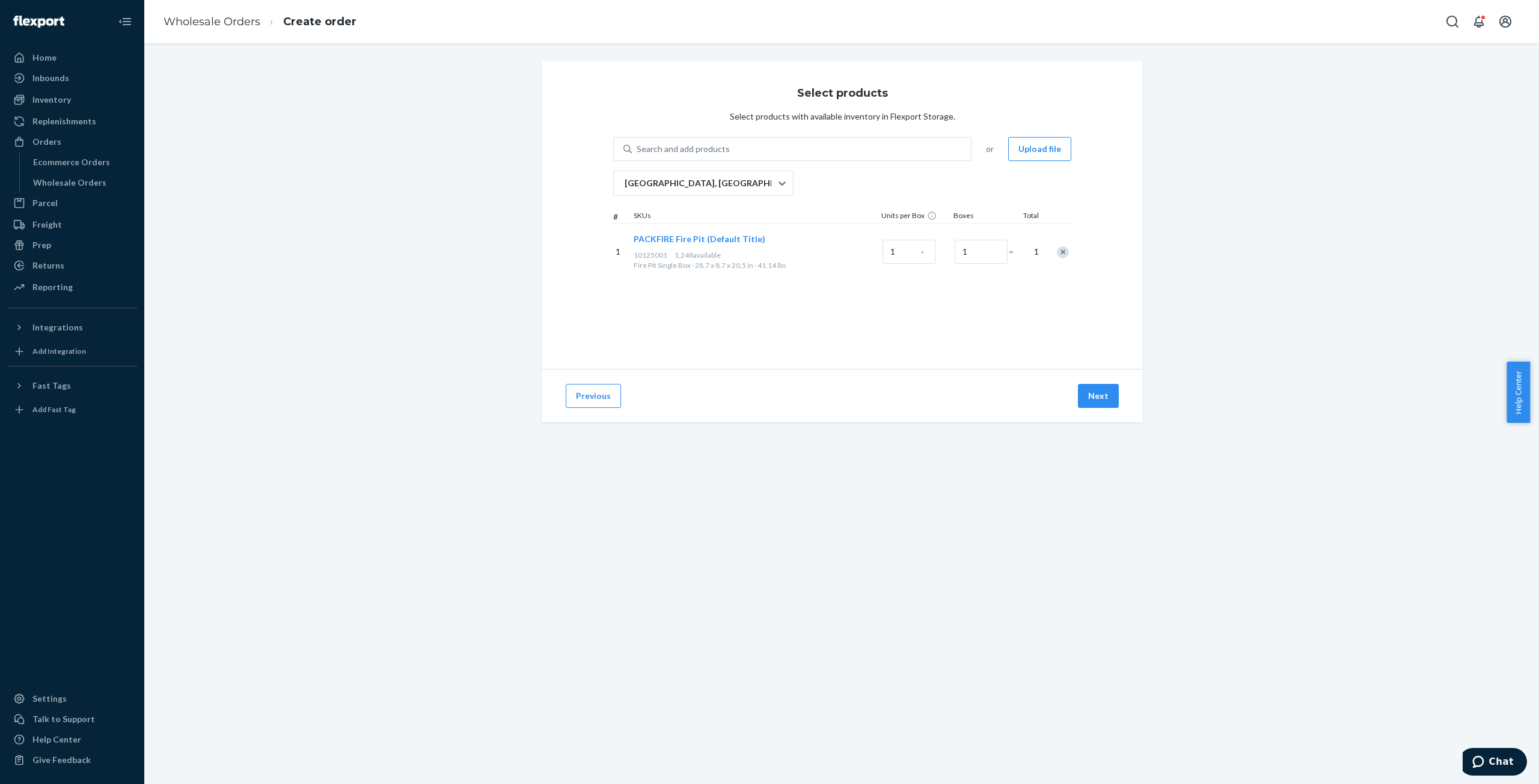
click at [817, 345] on div "Select products Select products with available inventory in Flexport Storage. S…" at bounding box center [842, 215] width 601 height 308
click at [887, 148] on div "Search and add products" at bounding box center [801, 149] width 339 height 21
click at [638, 148] on input "0 results available. Use Up and Down to choose options, press Enter to select t…" at bounding box center [637, 149] width 1 height 12
click at [598, 397] on button "Previous" at bounding box center [593, 396] width 55 height 24
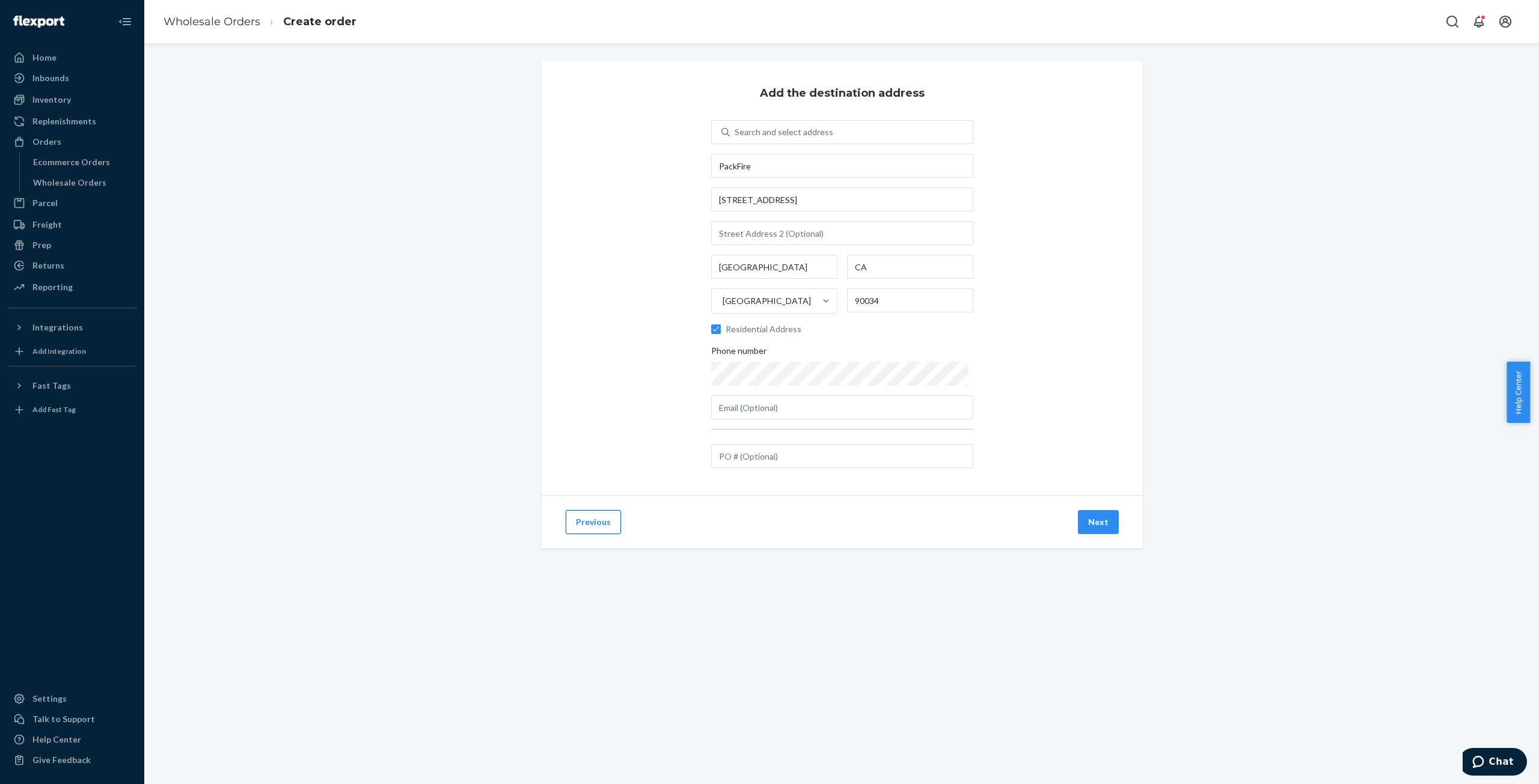
click at [598, 517] on button "Previous" at bounding box center [593, 522] width 55 height 24
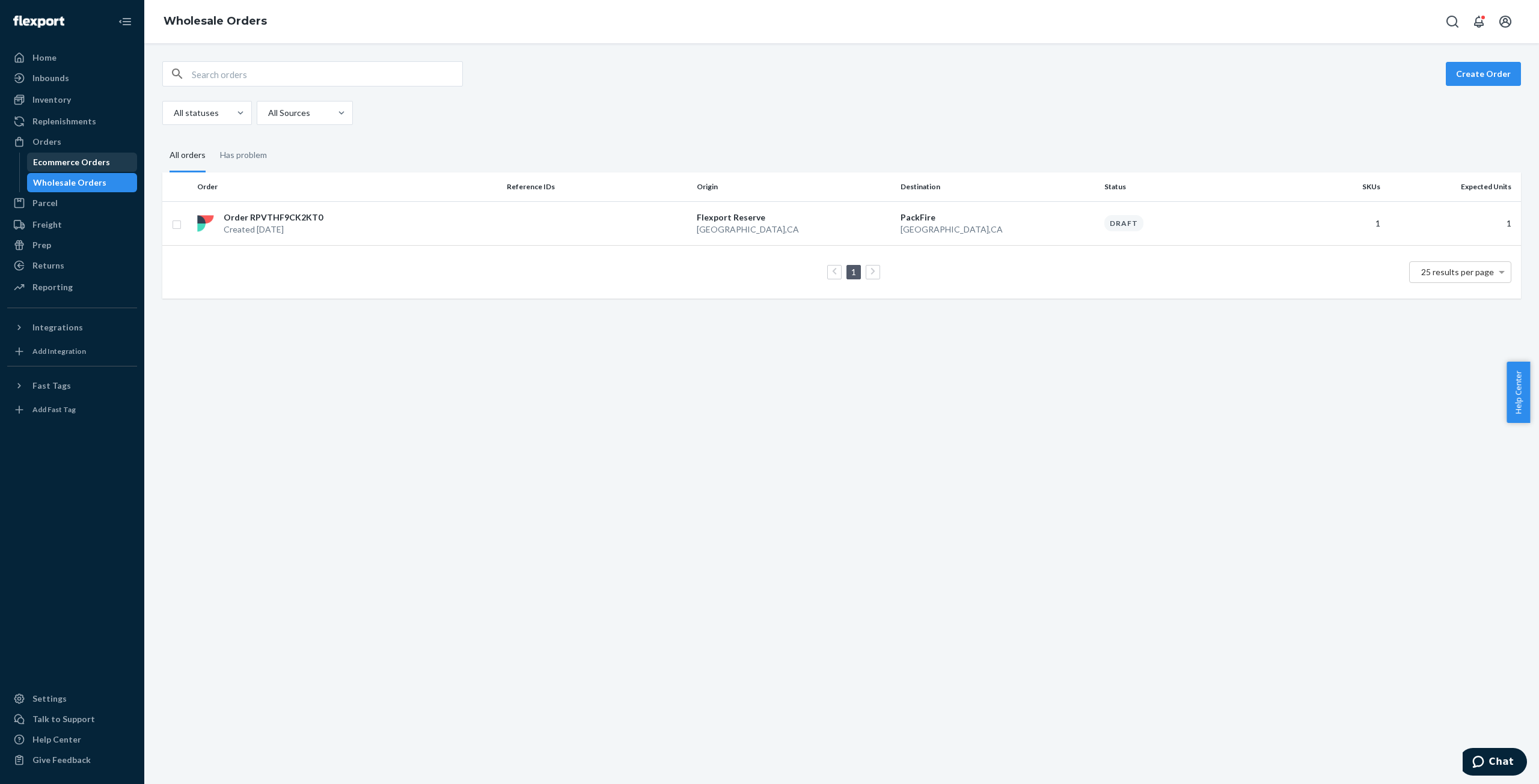
click at [73, 164] on div "Ecommerce Orders" at bounding box center [71, 162] width 77 height 12
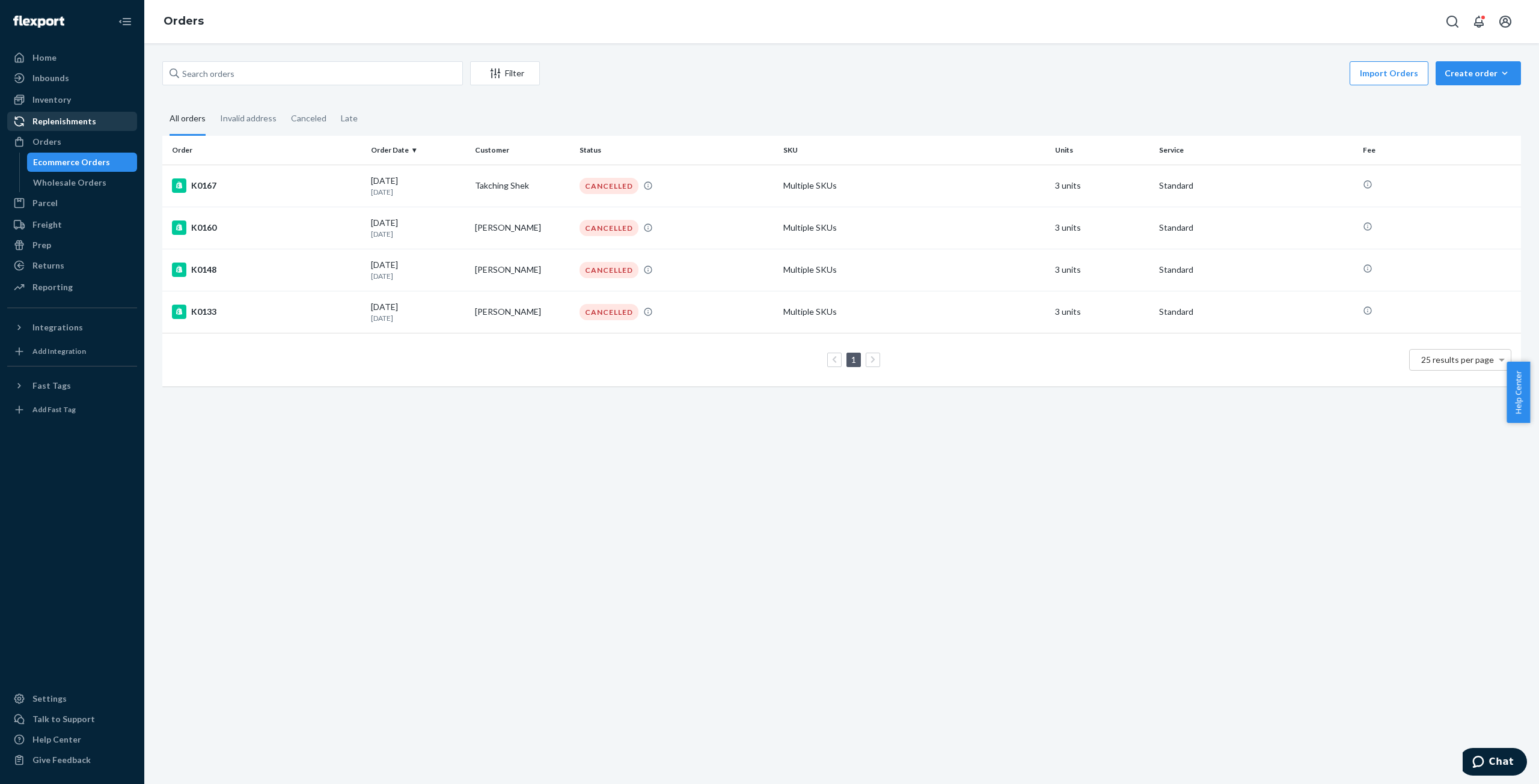
click at [92, 121] on div "Replenishments" at bounding box center [64, 121] width 64 height 12
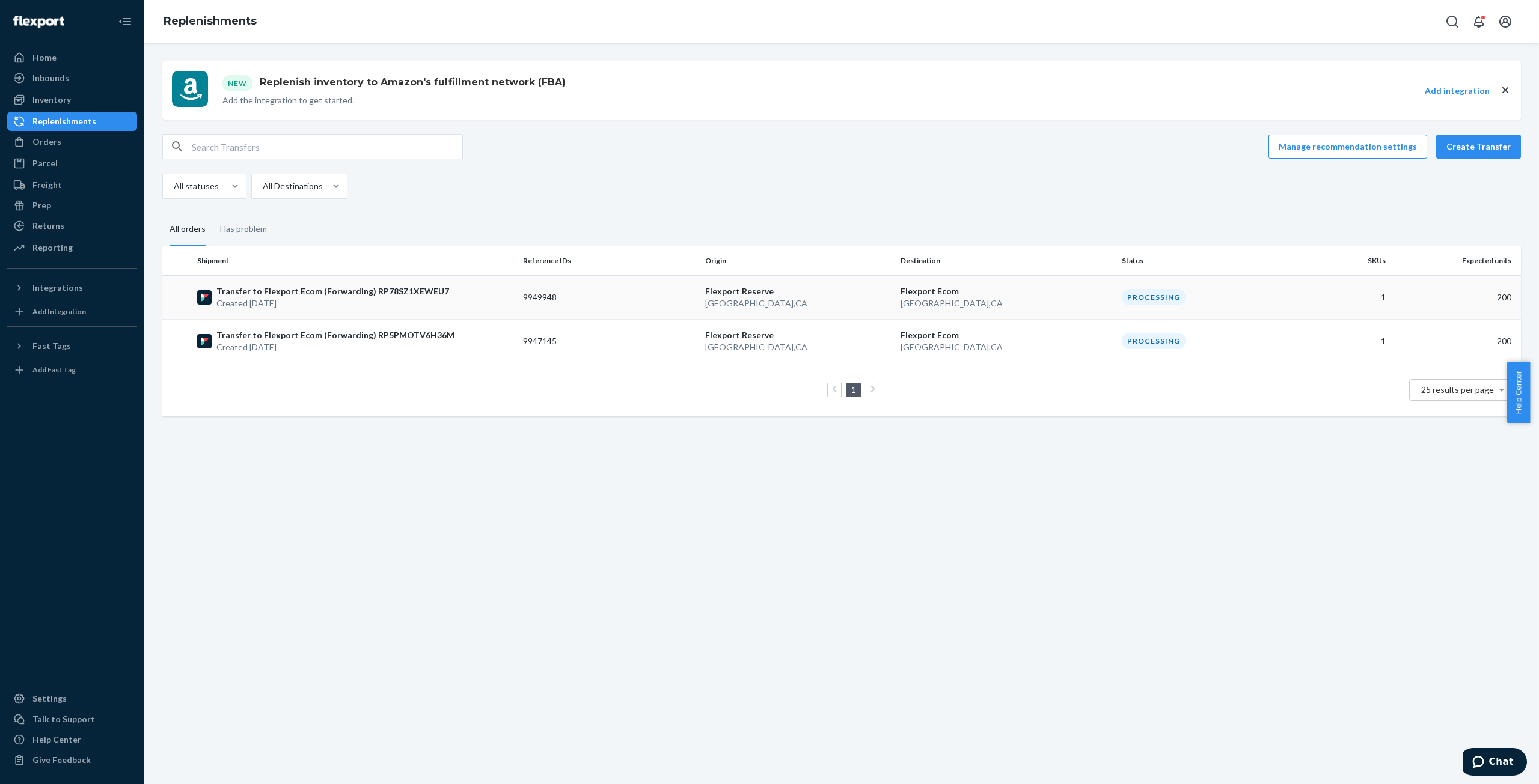
click at [340, 298] on p "Created [DATE]" at bounding box center [333, 303] width 233 height 12
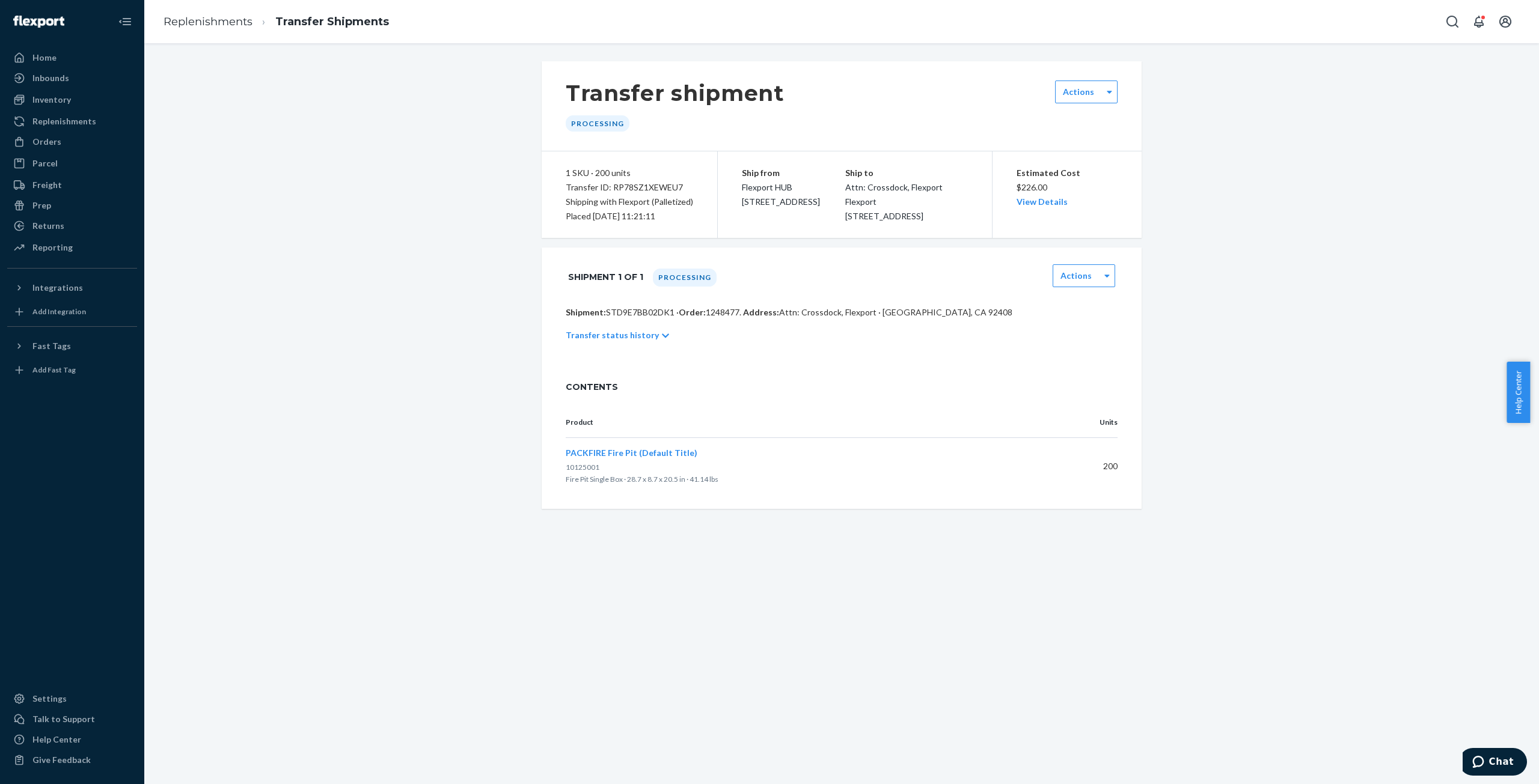
click at [662, 340] on icon at bounding box center [665, 336] width 7 height 8
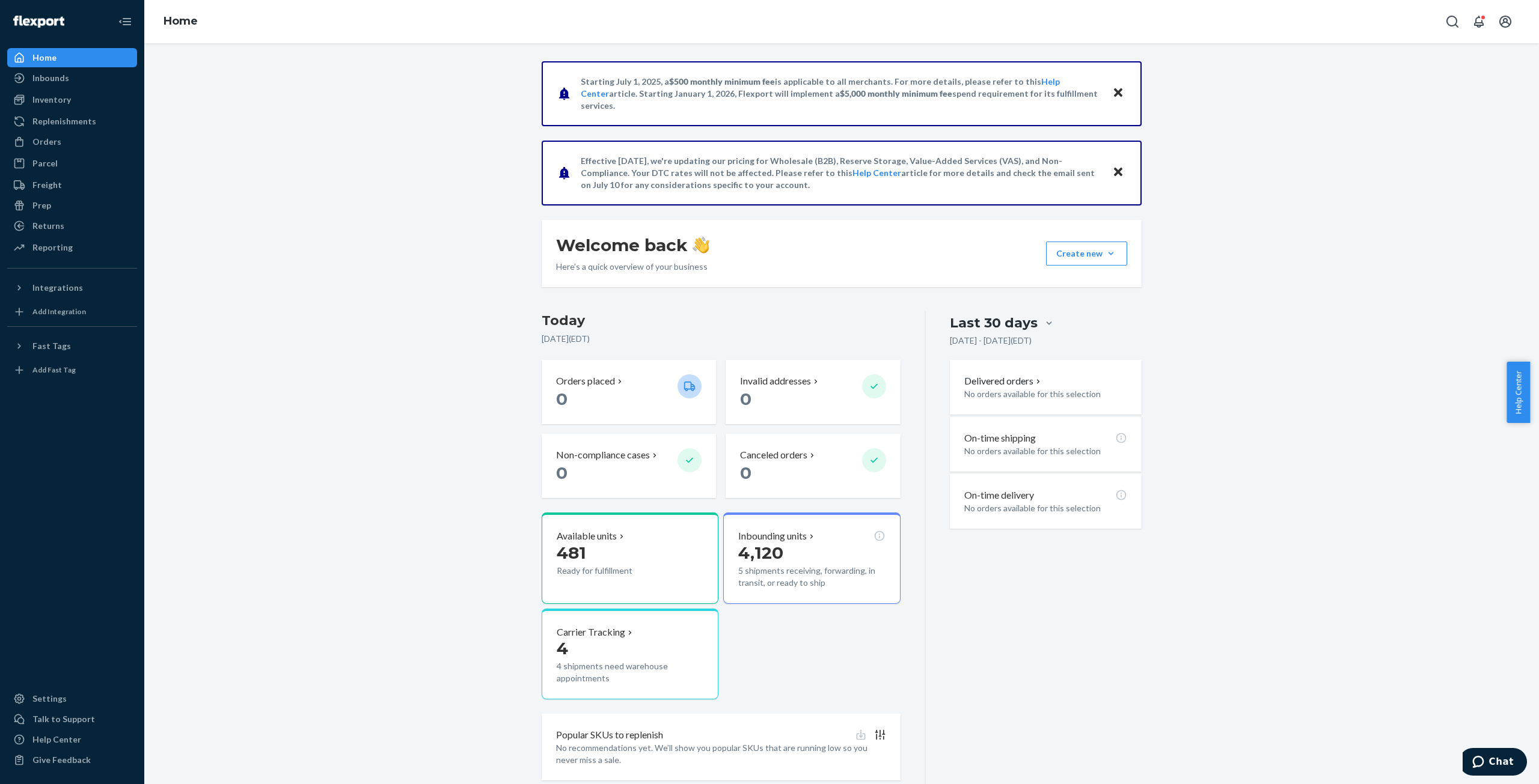
scroll to position [35, 0]
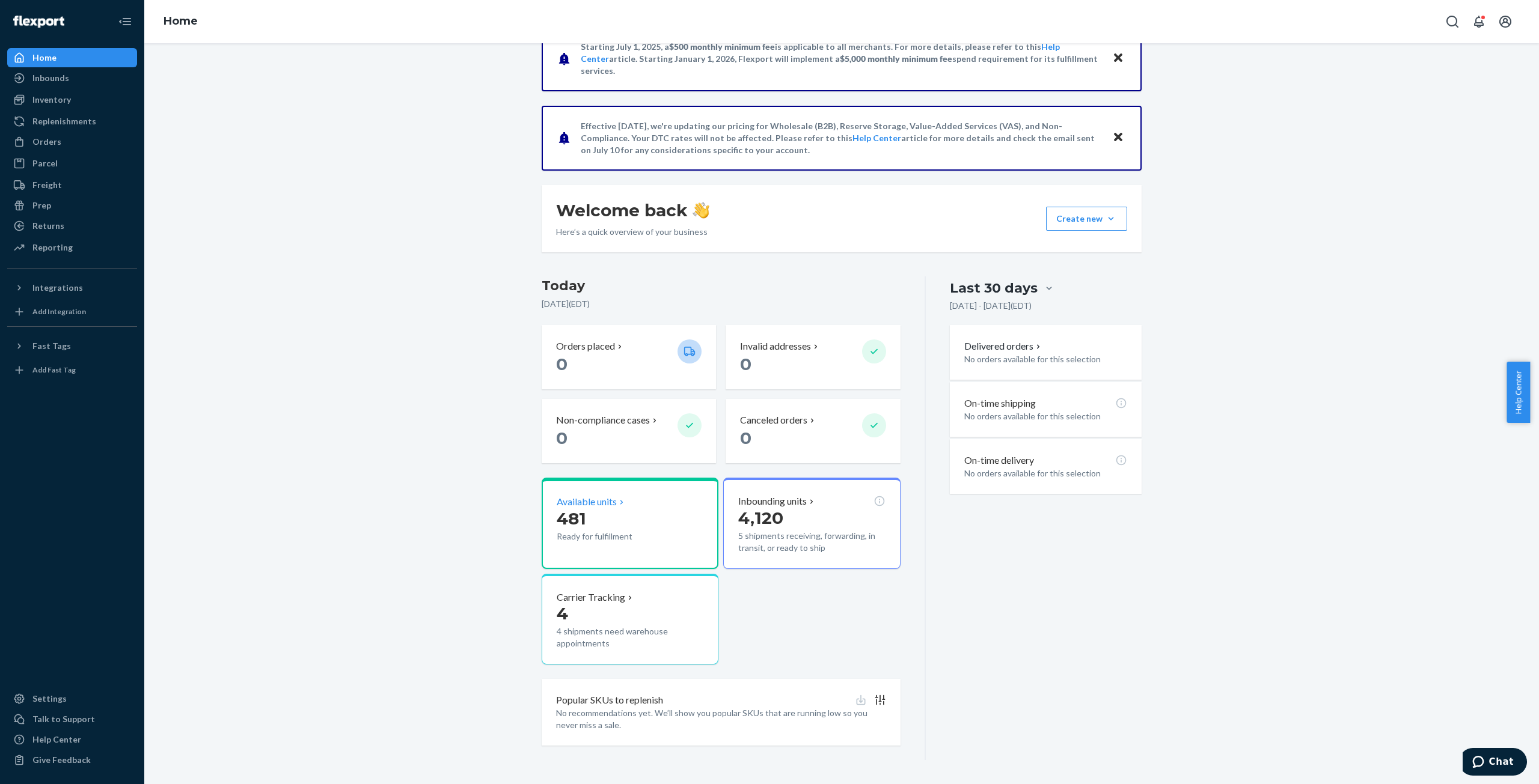
click at [567, 513] on span "481" at bounding box center [571, 518] width 30 height 20
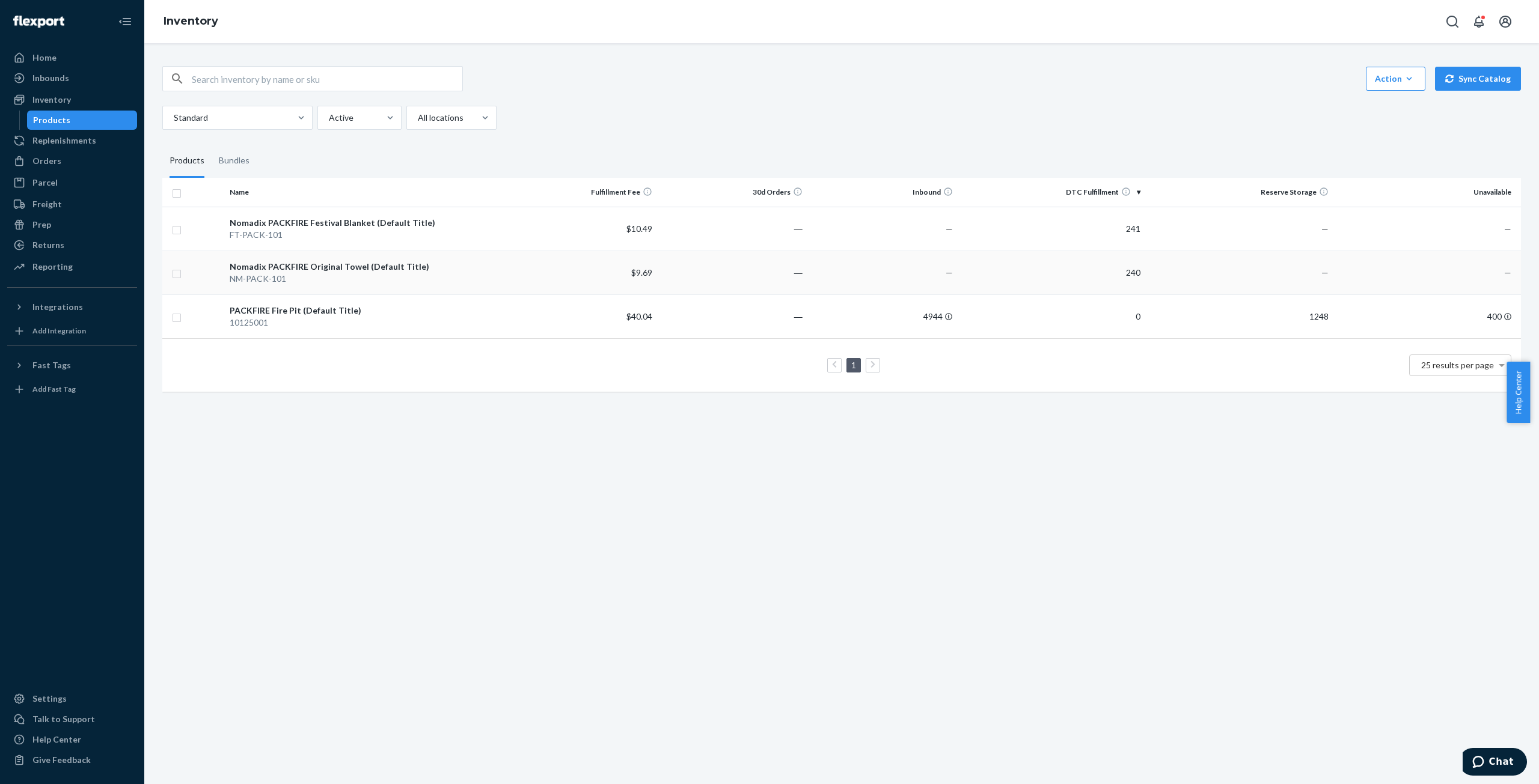
click at [334, 265] on div "Nomadix PACKFIRE Original Towel (Default Title)" at bounding box center [366, 266] width 272 height 12
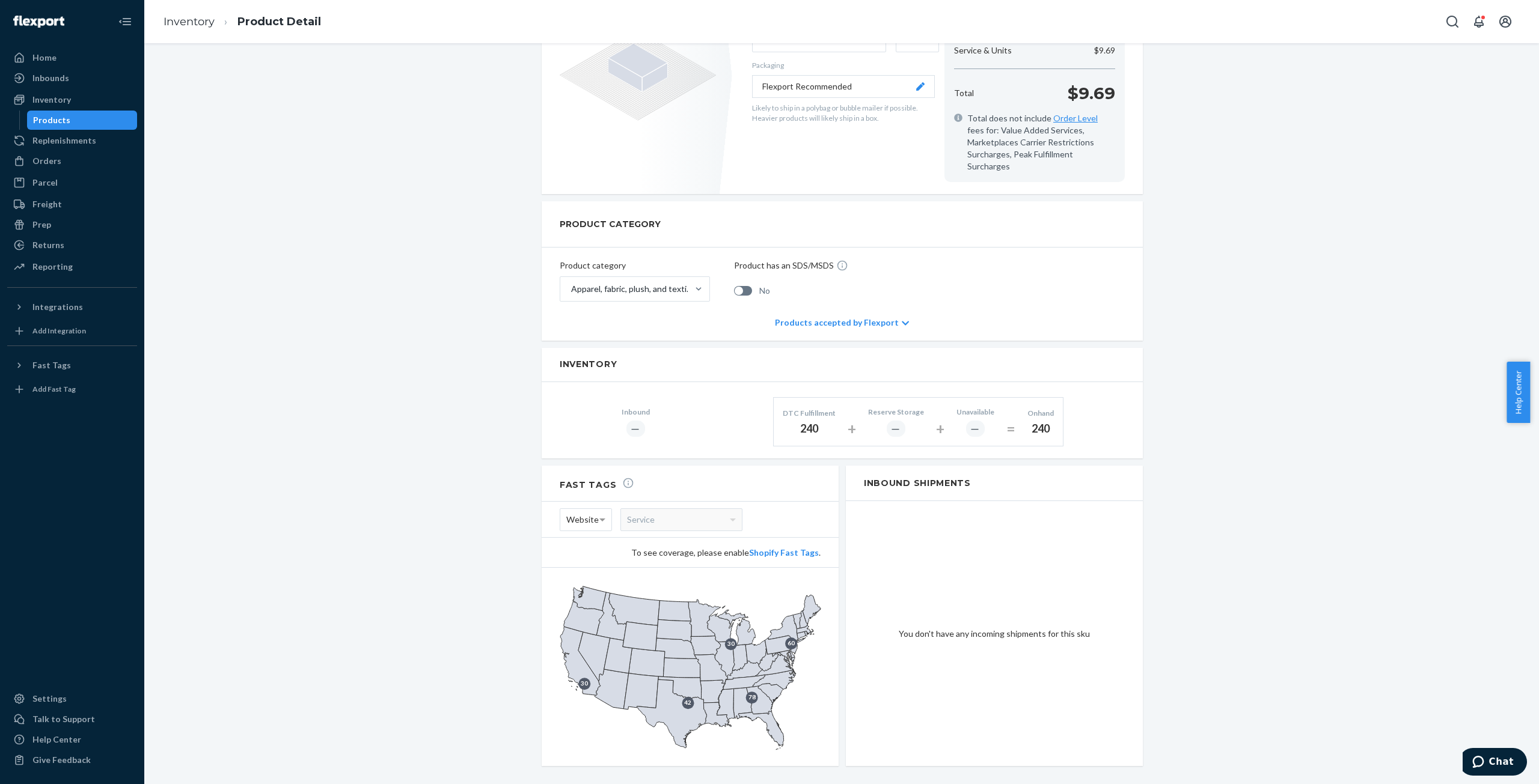
scroll to position [307, 0]
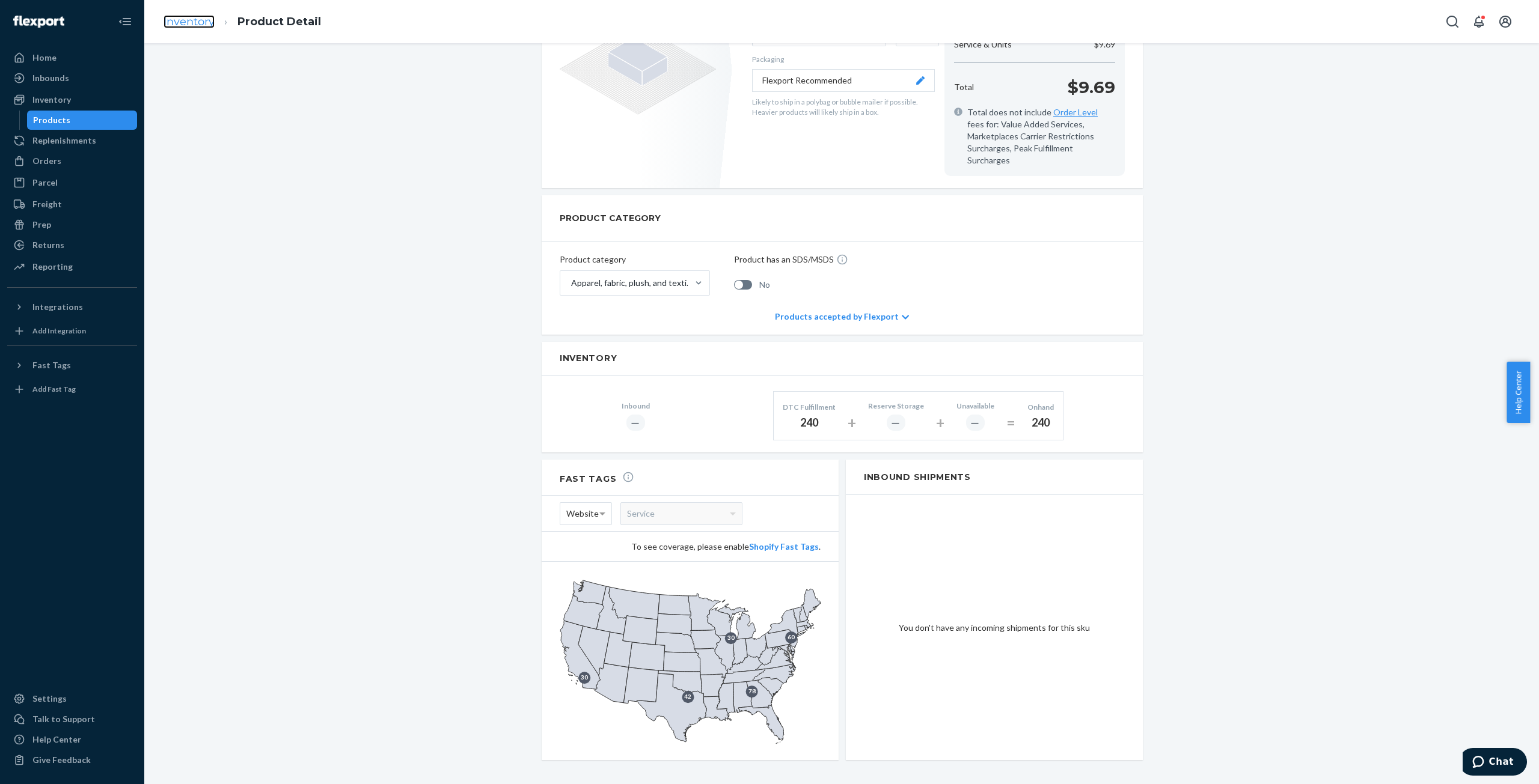
click at [195, 23] on link "Inventory" at bounding box center [189, 21] width 51 height 13
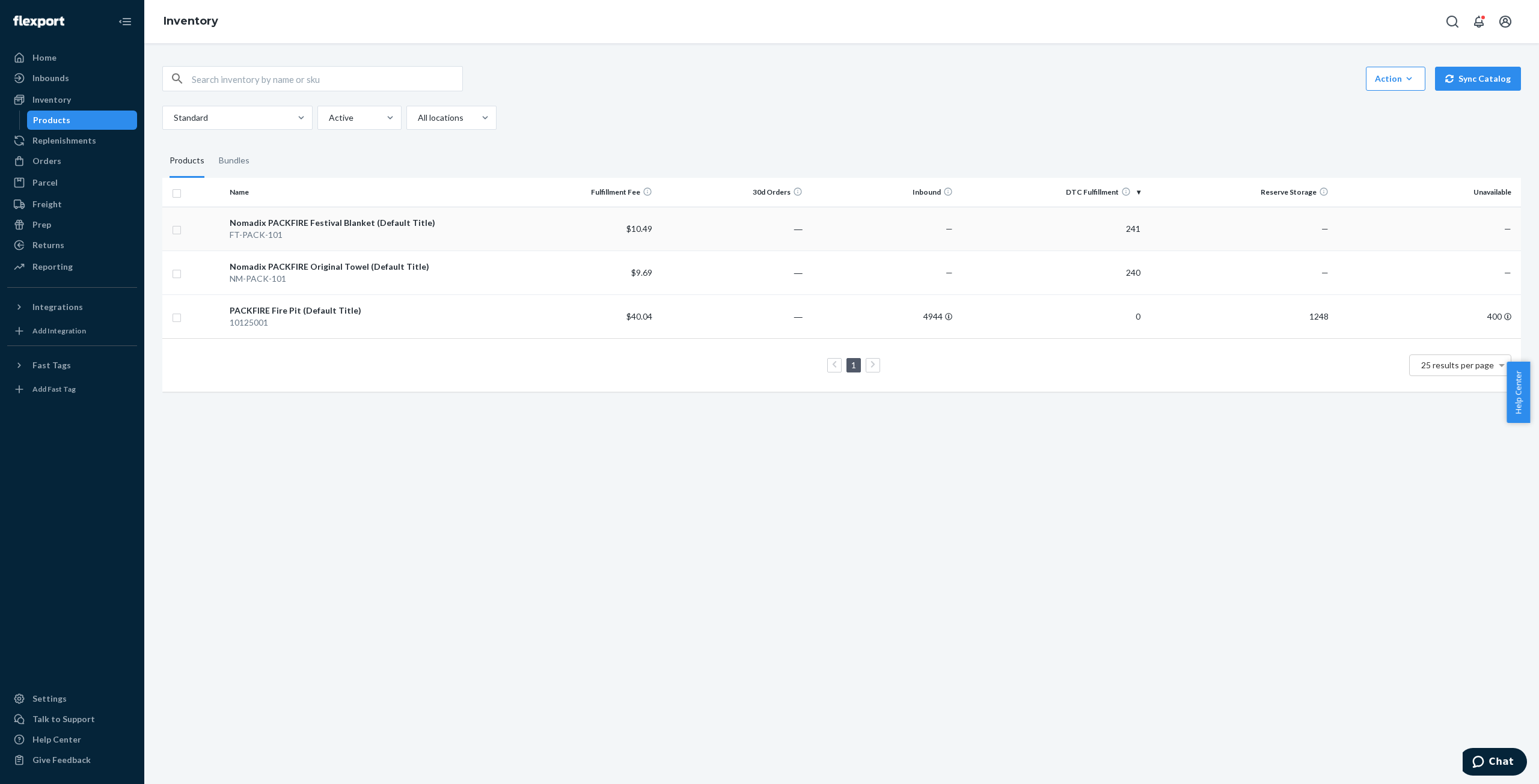
click at [281, 221] on div "Nomadix PACKFIRE Festival Blanket (Default Title)" at bounding box center [366, 223] width 272 height 12
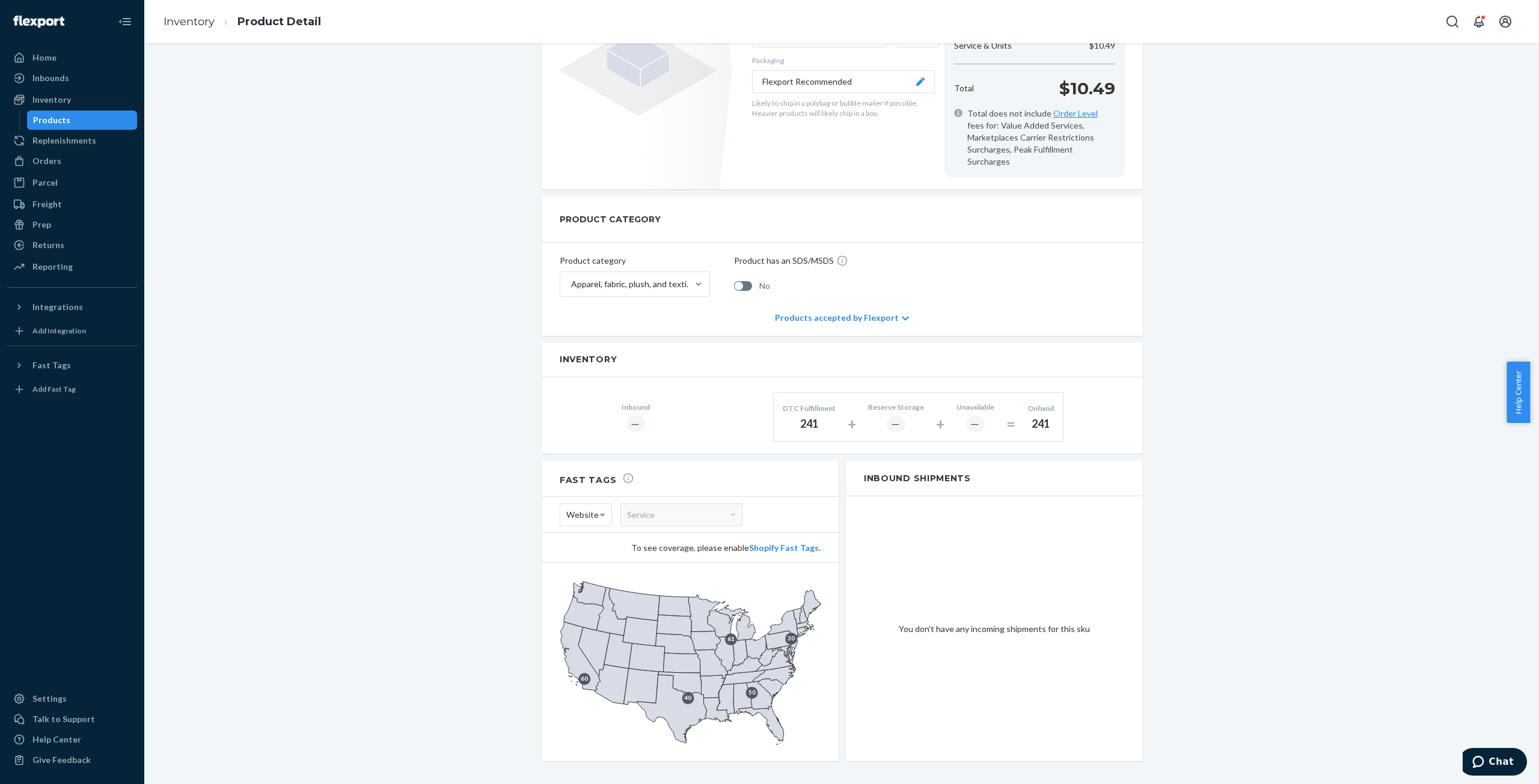
scroll to position [307, 0]
click at [56, 95] on div "Inventory" at bounding box center [51, 99] width 39 height 12
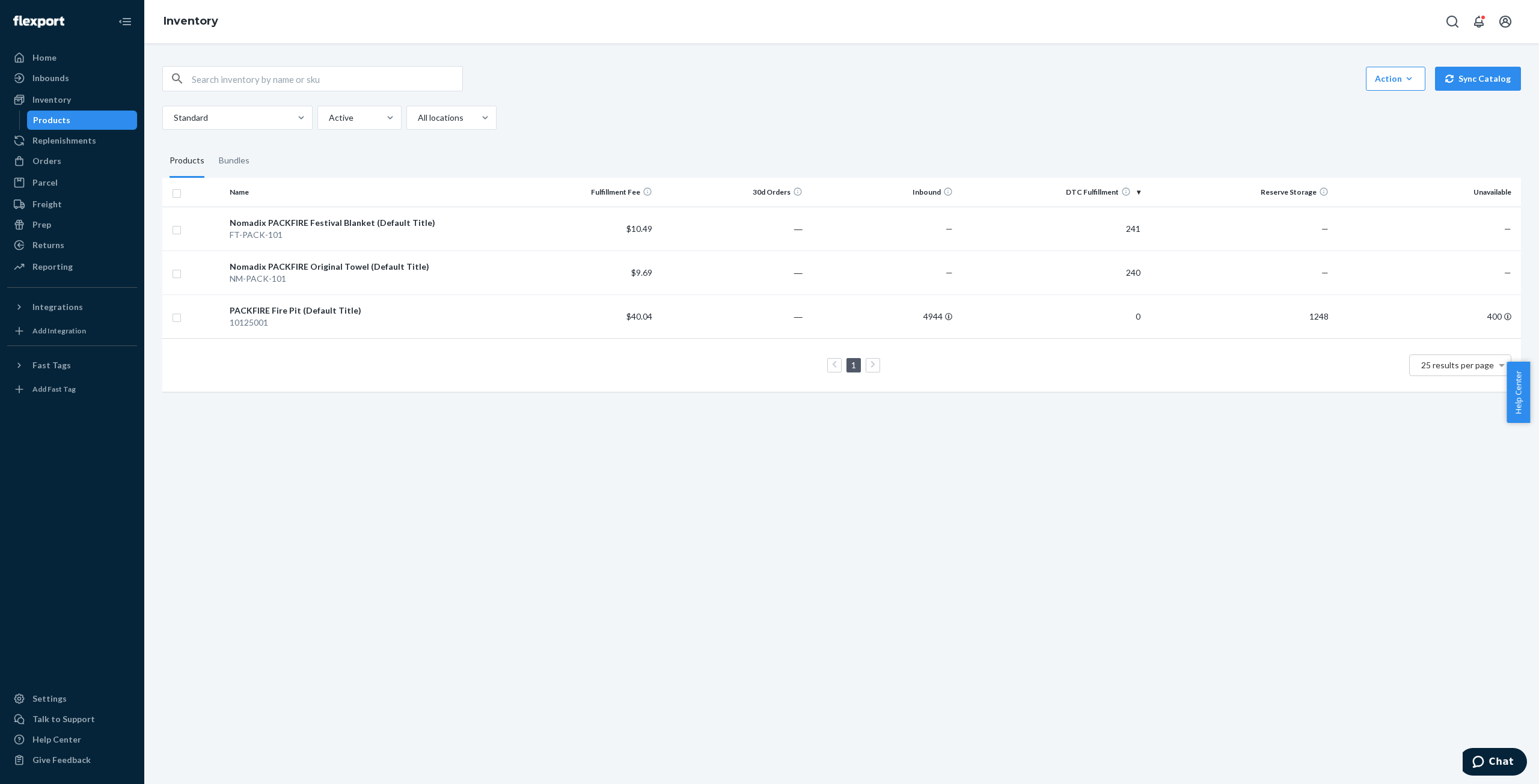
click at [739, 575] on div "Action Create product Create bundle Bulk create products Bulk update products B…" at bounding box center [841, 413] width 1395 height 741
